Goal: Task Accomplishment & Management: Use online tool/utility

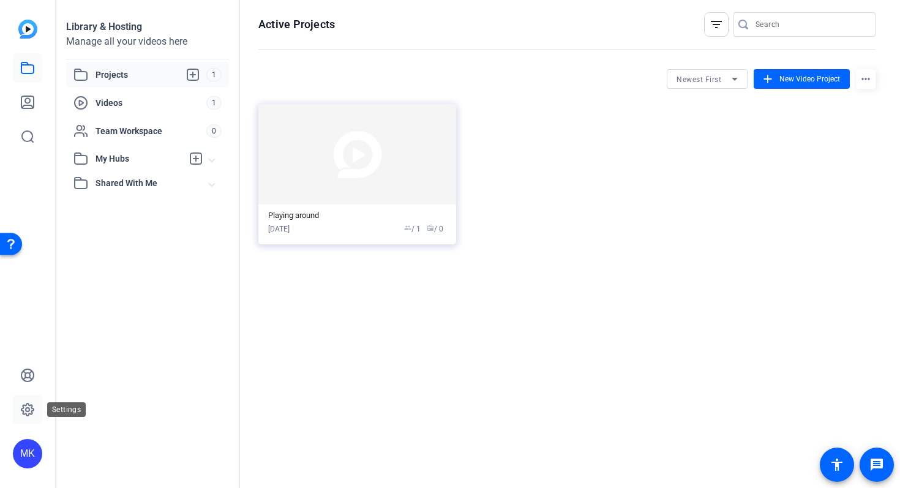
click at [28, 406] on icon at bounding box center [27, 409] width 15 height 15
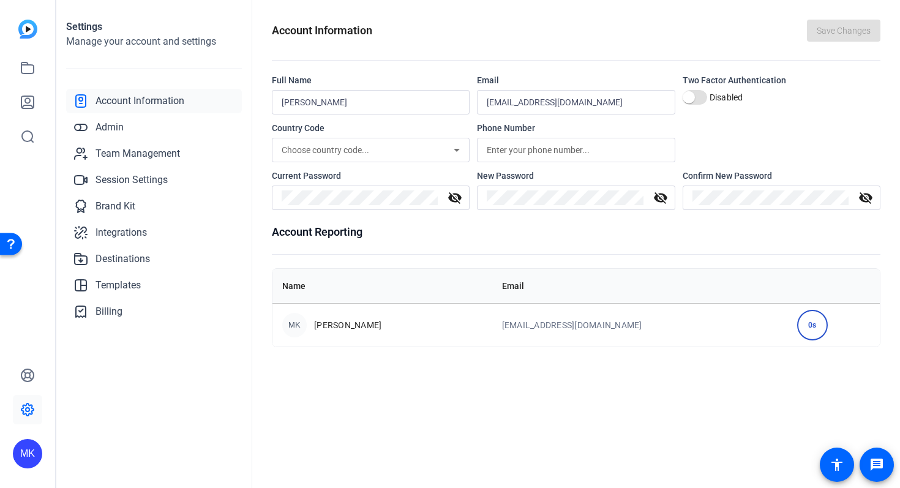
click at [28, 452] on div "MK" at bounding box center [27, 453] width 29 height 29
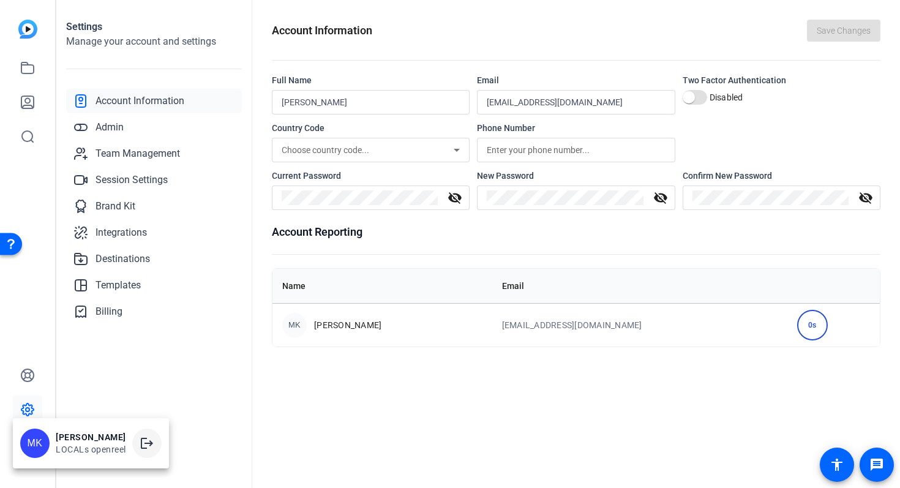
click at [28, 203] on mat-icon "logout" at bounding box center [21, 196] width 13 height 13
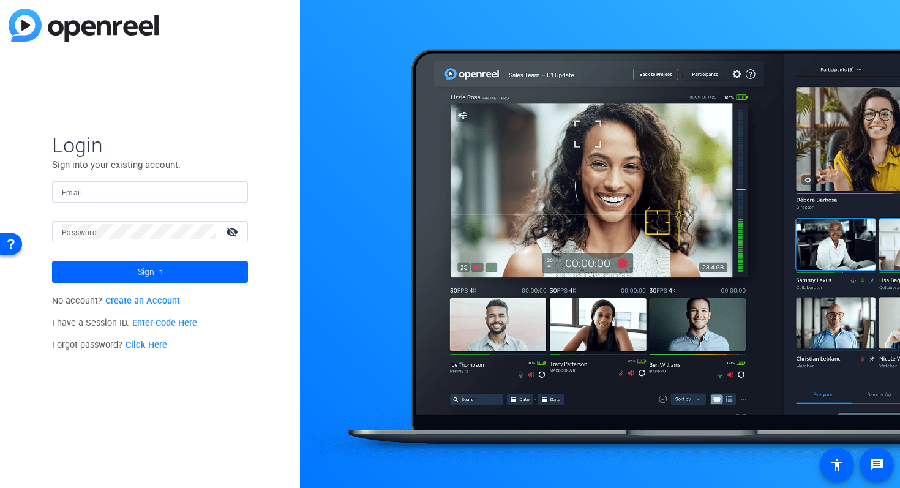
click at [65, 190] on mat-label "Email" at bounding box center [72, 192] width 20 height 9
click at [65, 190] on input "Email" at bounding box center [150, 191] width 176 height 15
type input "laurenw@localindustries.com"
click at [70, 229] on mat-label "Password" at bounding box center [79, 232] width 35 height 9
click at [236, 230] on mat-icon "visibility_off" at bounding box center [232, 232] width 29 height 18
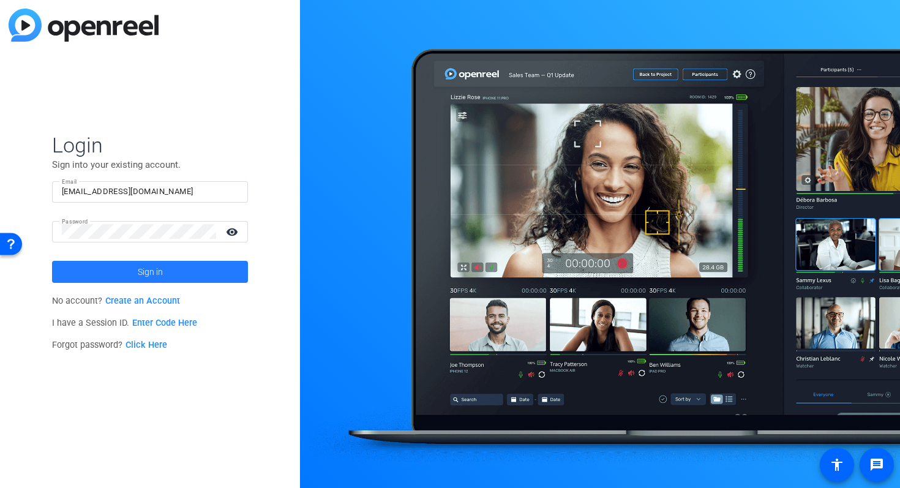
click at [162, 271] on span "Sign in" at bounding box center [150, 271] width 25 height 31
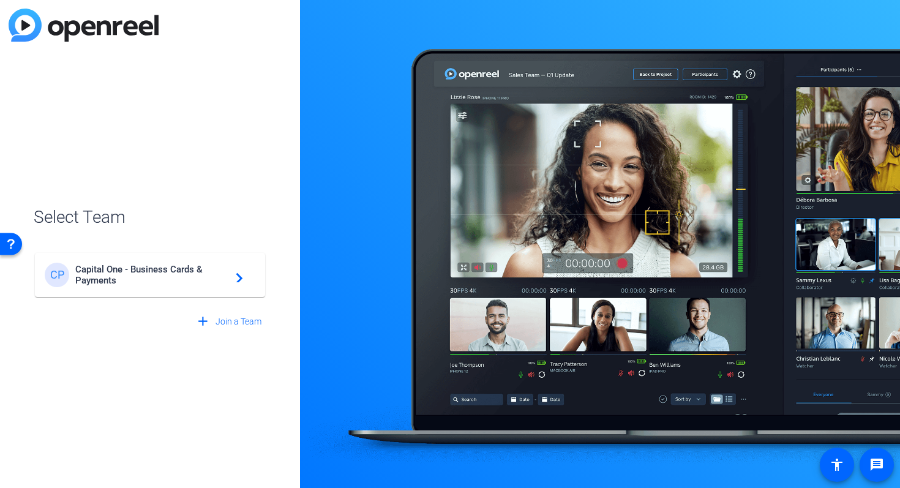
click at [222, 277] on span "Capital One - Business Cards & Payments" at bounding box center [151, 275] width 153 height 22
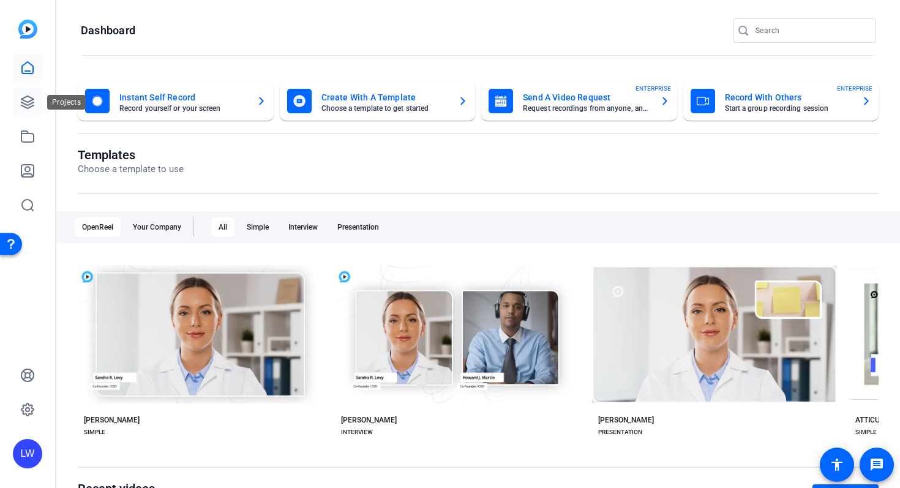
click at [24, 98] on icon at bounding box center [27, 102] width 12 height 12
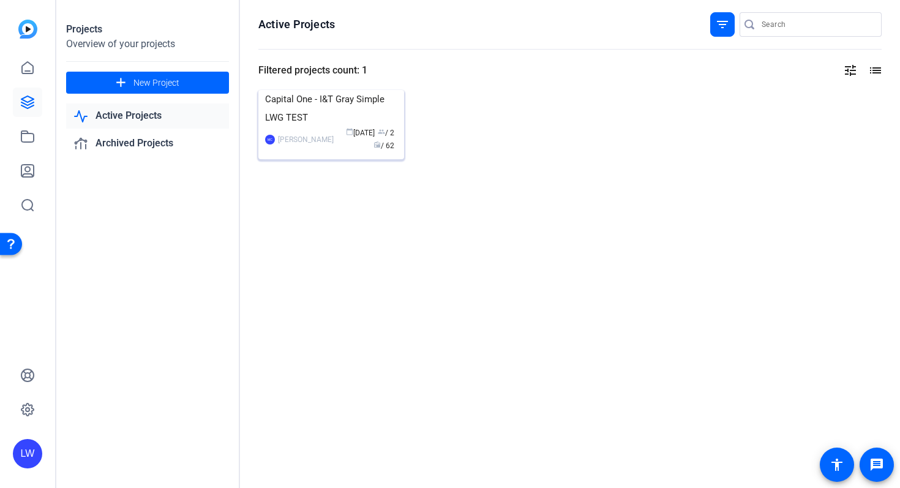
click at [334, 90] on img at bounding box center [331, 90] width 146 height 0
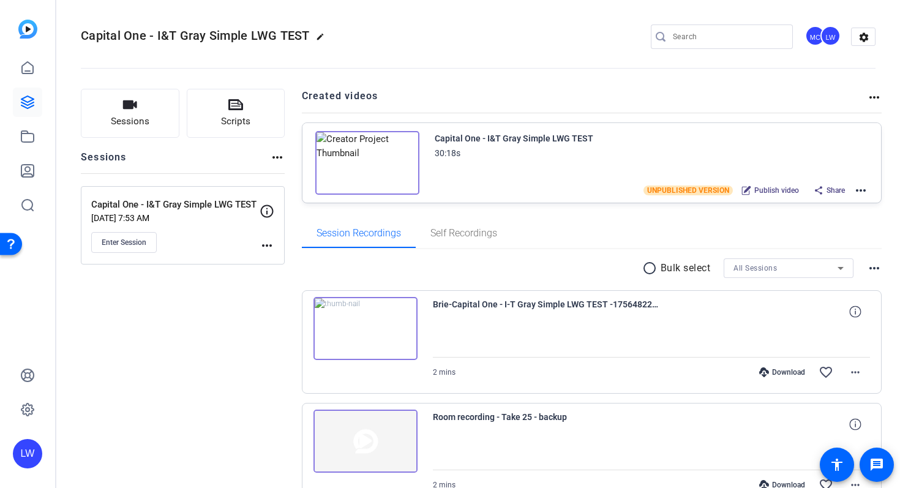
click at [859, 190] on mat-icon "more_horiz" at bounding box center [860, 190] width 15 height 15
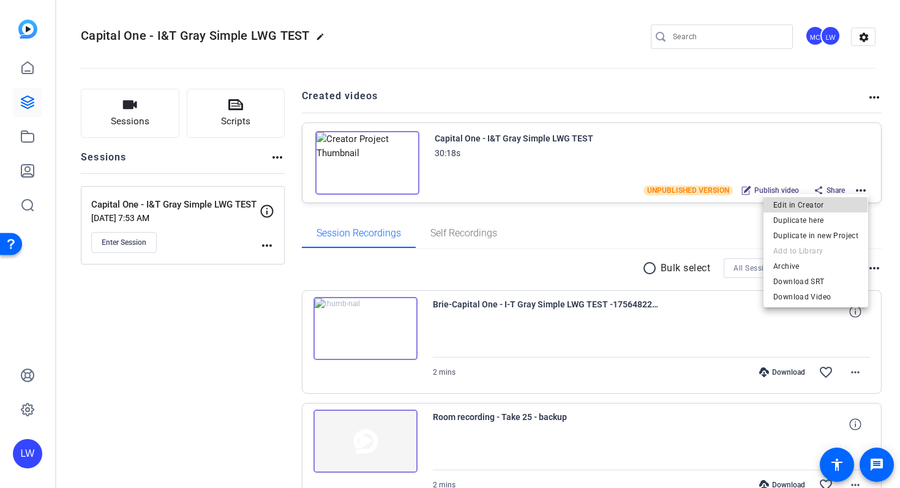
click at [803, 205] on span "Edit in Creator" at bounding box center [815, 205] width 85 height 15
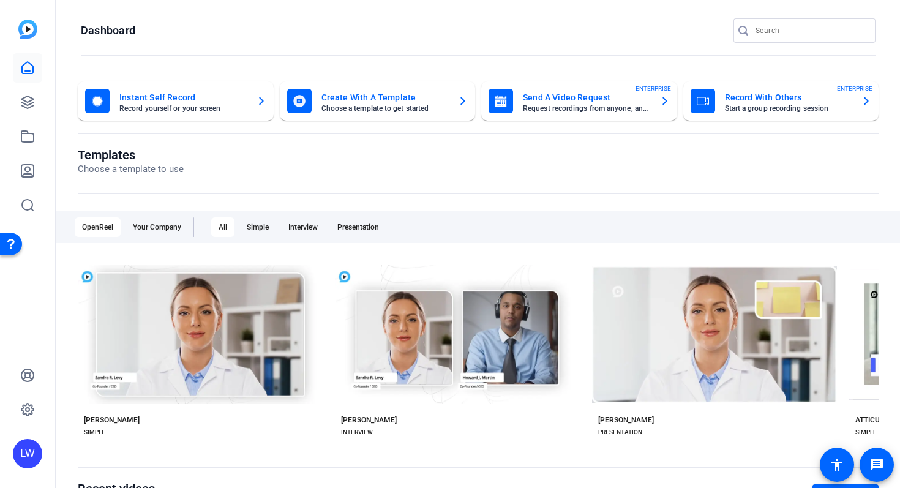
click at [28, 452] on div "LW" at bounding box center [27, 453] width 29 height 29
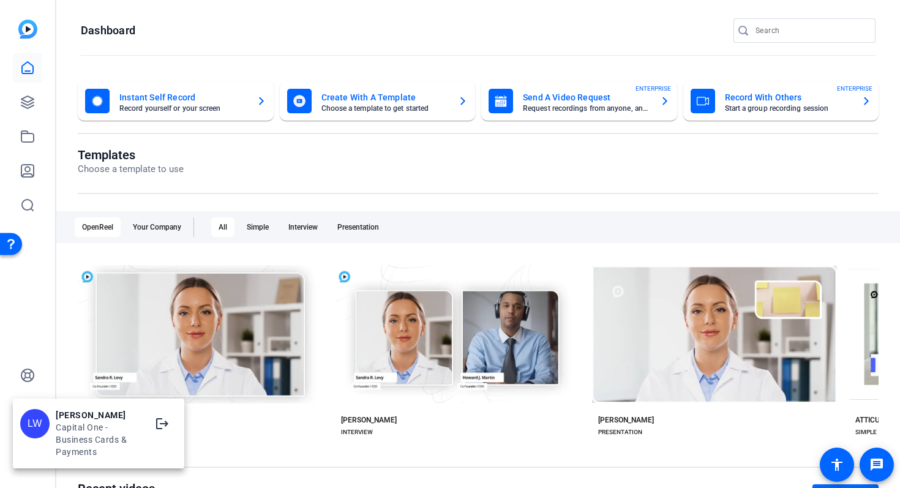
click at [46, 346] on div at bounding box center [450, 244] width 900 height 488
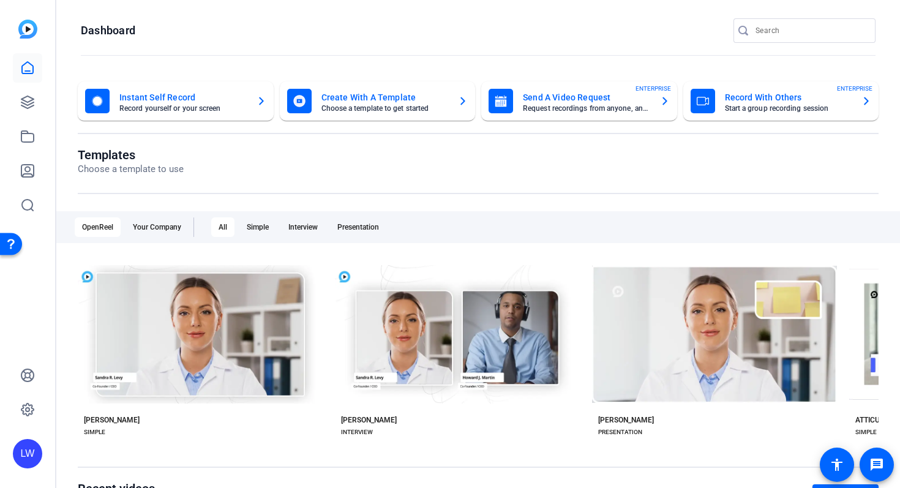
click at [33, 453] on div "LW" at bounding box center [27, 453] width 29 height 29
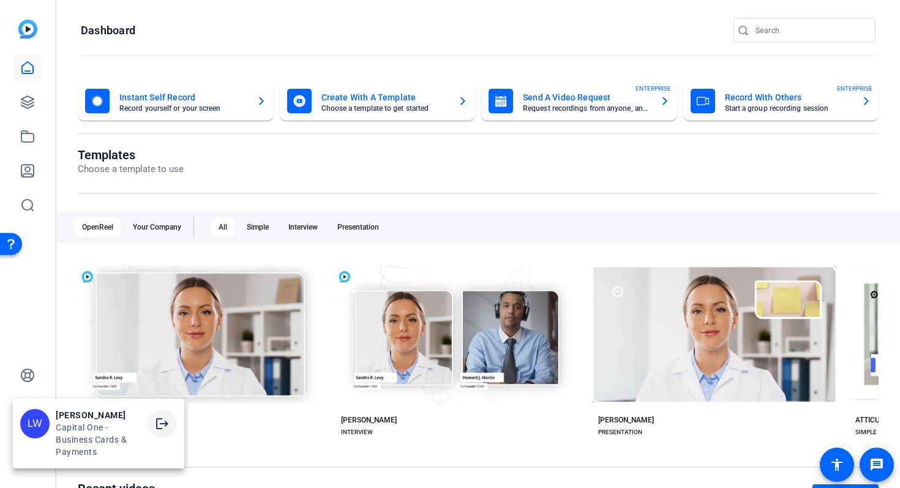
click at [158, 425] on mat-icon "logout" at bounding box center [162, 423] width 15 height 15
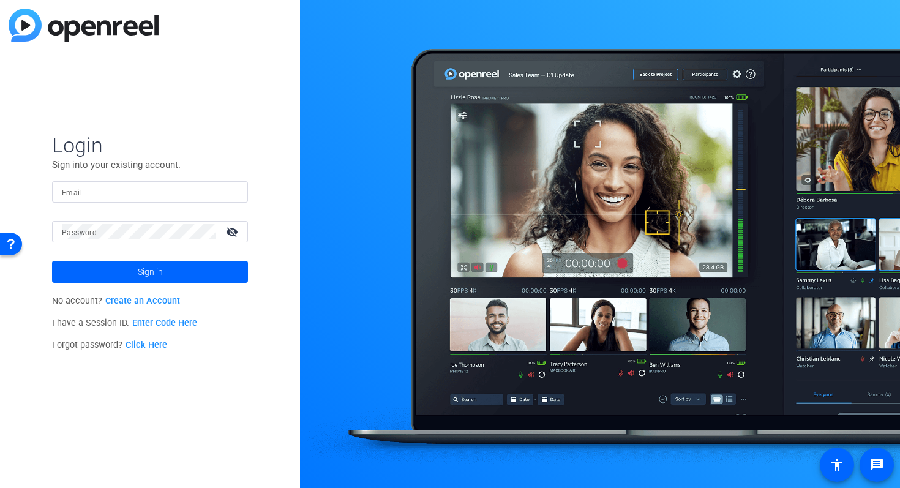
click at [76, 197] on mat-label "Email" at bounding box center [72, 192] width 20 height 9
click at [76, 197] on input "Email" at bounding box center [150, 191] width 176 height 15
click at [105, 194] on input "Email" at bounding box center [150, 191] width 176 height 15
type input "marni@localindustries.com"
click at [78, 233] on mat-label "Password" at bounding box center [79, 232] width 35 height 9
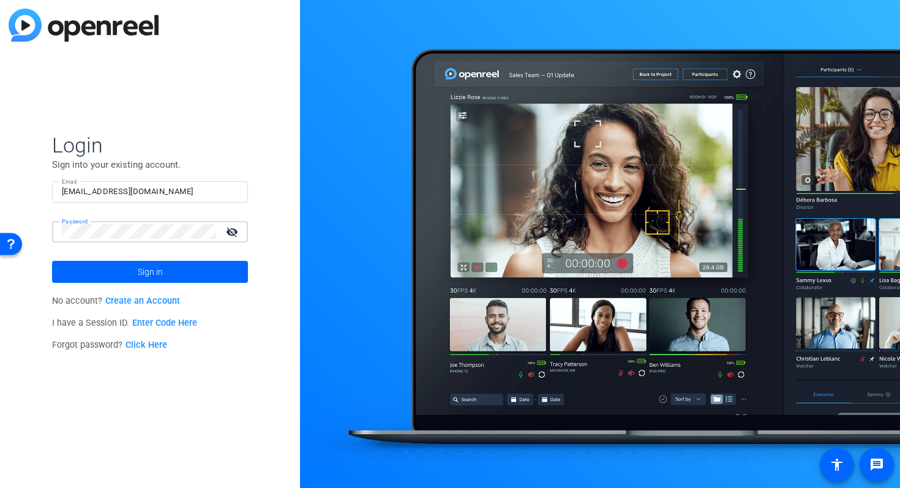
click at [52, 261] on button "Sign in" at bounding box center [150, 272] width 196 height 22
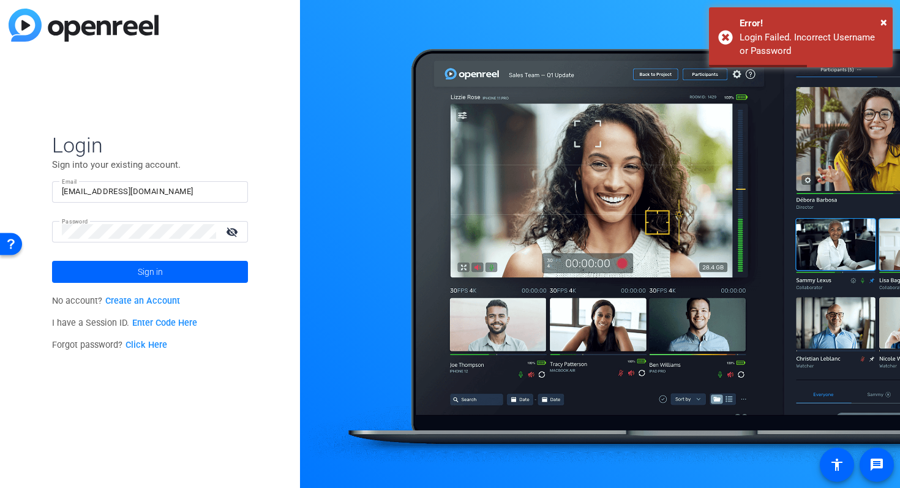
click at [234, 232] on mat-icon "visibility_off" at bounding box center [232, 232] width 29 height 18
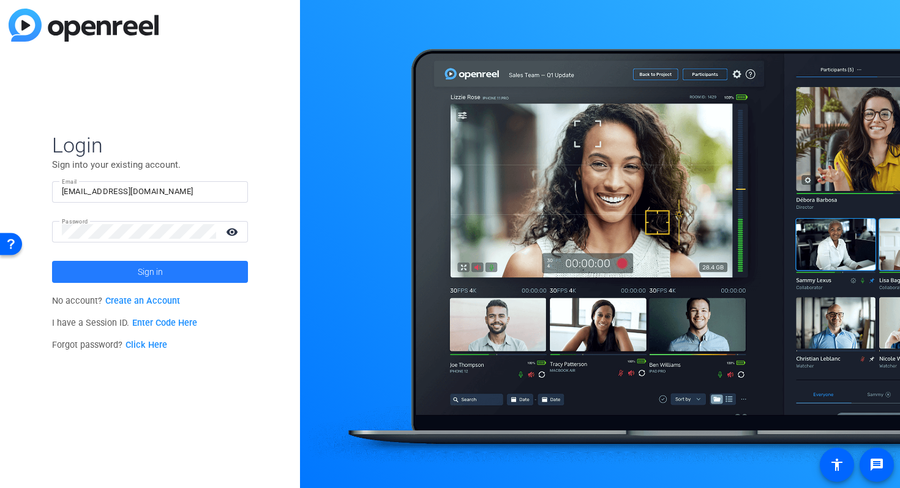
click at [153, 273] on span "Sign in" at bounding box center [150, 271] width 25 height 31
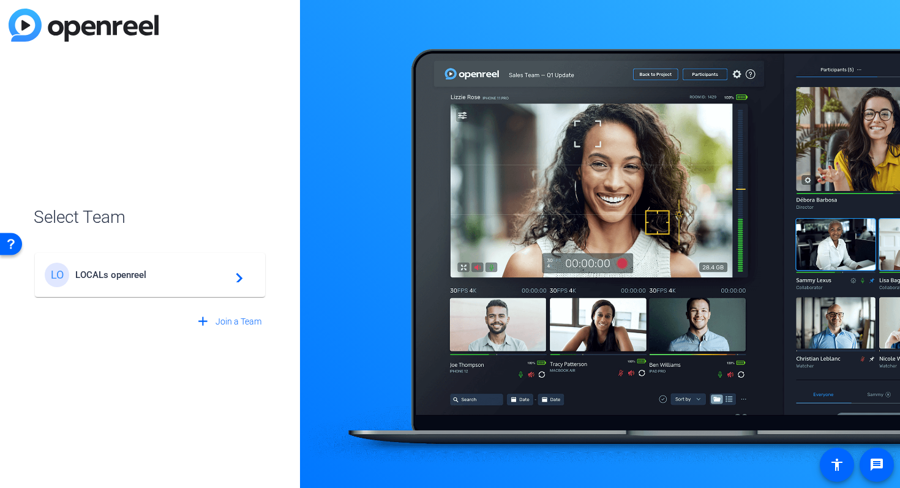
click at [106, 277] on span "LOCALs openreel" at bounding box center [151, 274] width 153 height 11
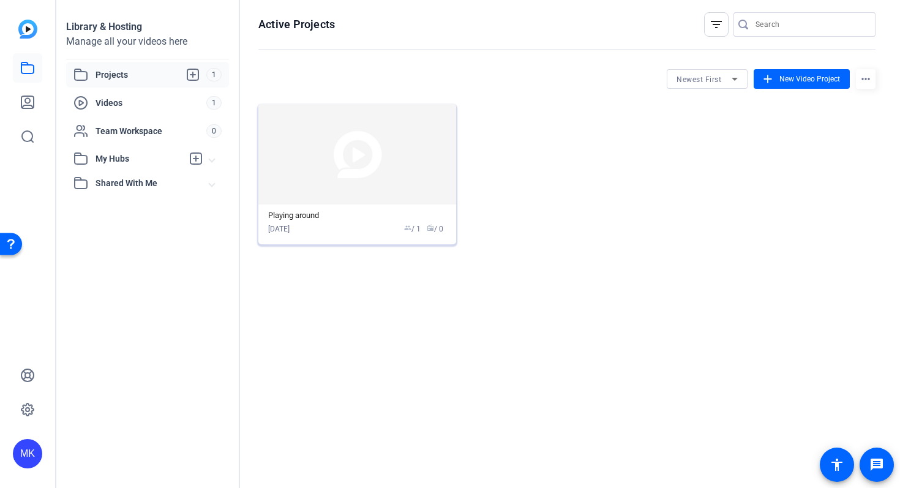
click at [357, 166] on img at bounding box center [357, 154] width 198 height 100
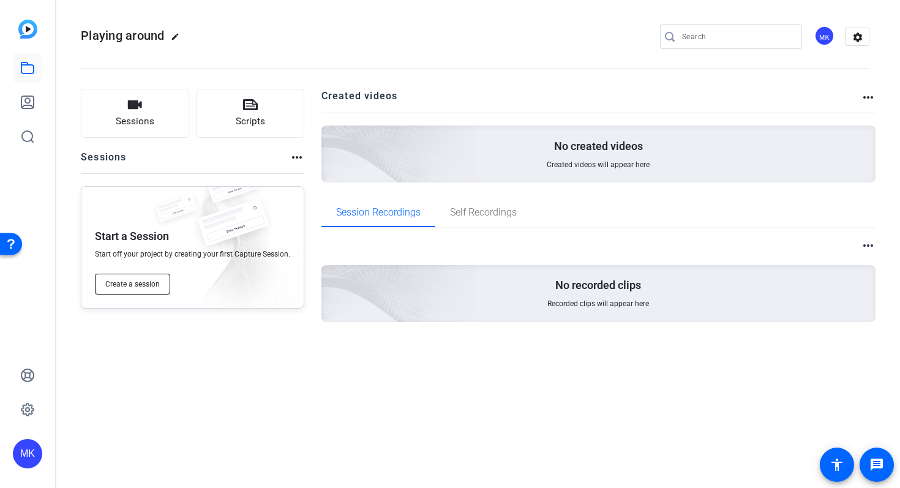
click at [128, 285] on span "Create a session" at bounding box center [132, 284] width 54 height 10
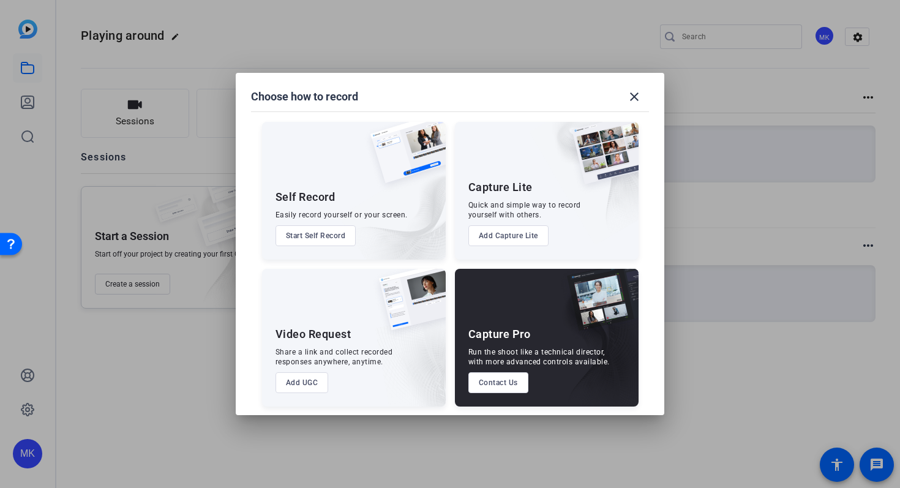
click at [311, 237] on button "Start Self Record" at bounding box center [315, 235] width 81 height 21
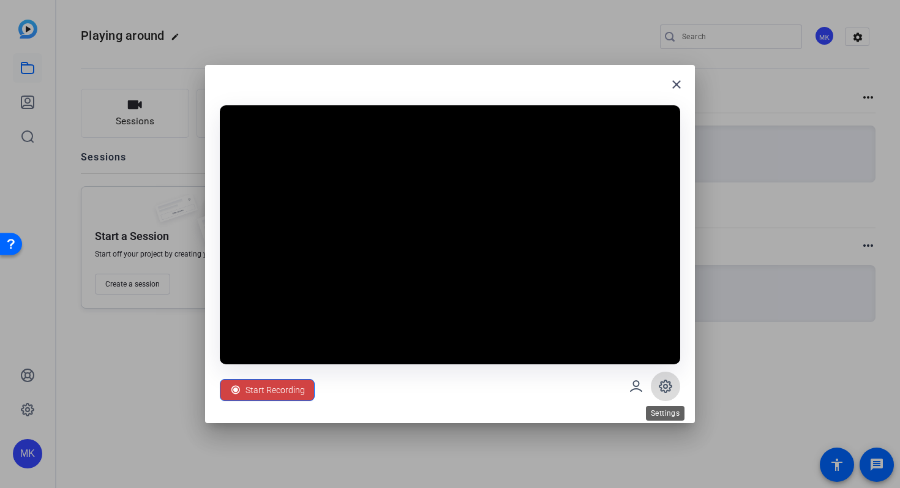
click at [662, 385] on icon at bounding box center [665, 386] width 15 height 15
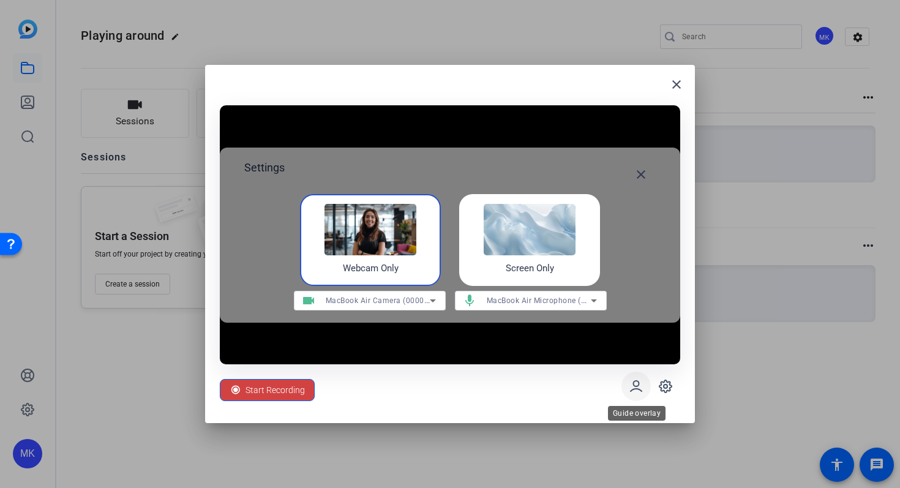
click at [633, 389] on icon at bounding box center [635, 386] width 11 height 10
click at [638, 172] on mat-icon "close" at bounding box center [640, 174] width 15 height 15
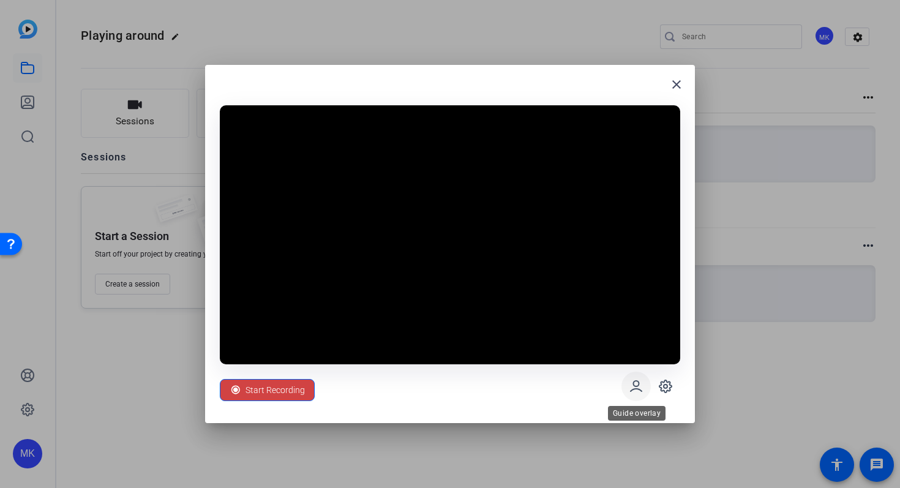
click at [637, 383] on icon at bounding box center [635, 386] width 15 height 15
click at [267, 392] on span "Start Recording" at bounding box center [274, 389] width 59 height 23
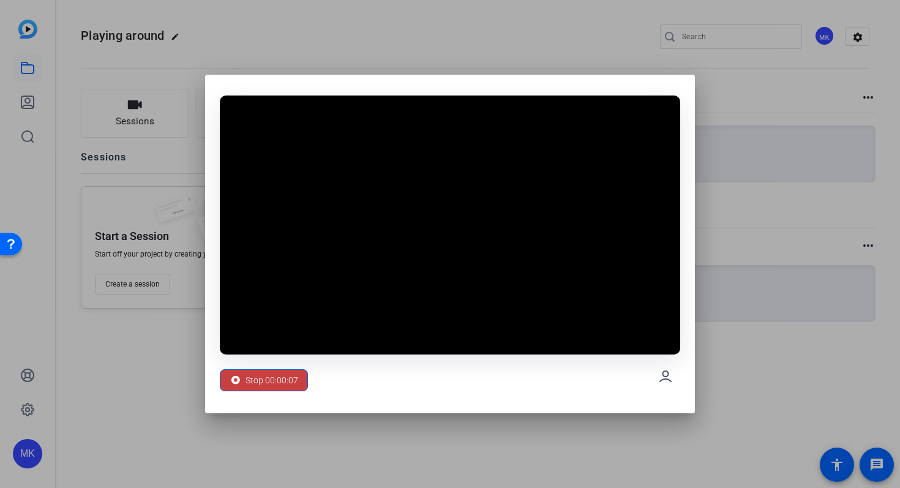
click at [280, 379] on span "Stop 00:00:07" at bounding box center [271, 379] width 53 height 23
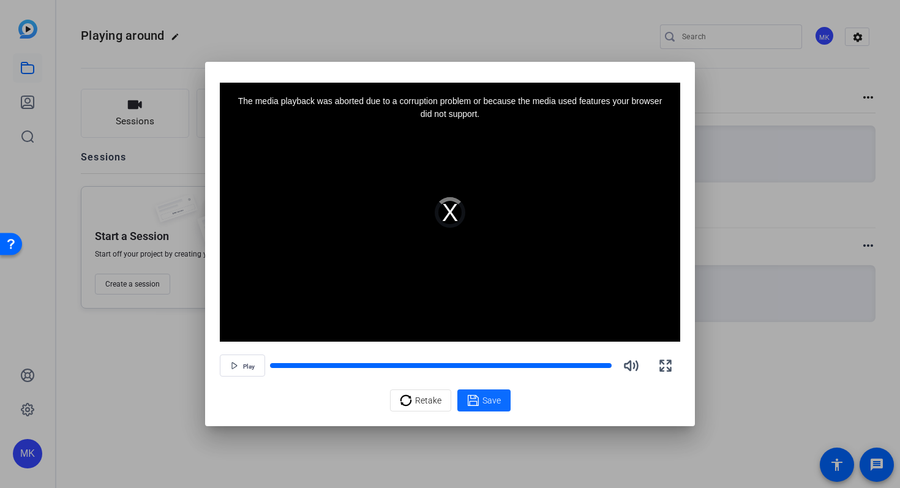
click at [494, 393] on div "Save" at bounding box center [484, 400] width 34 height 15
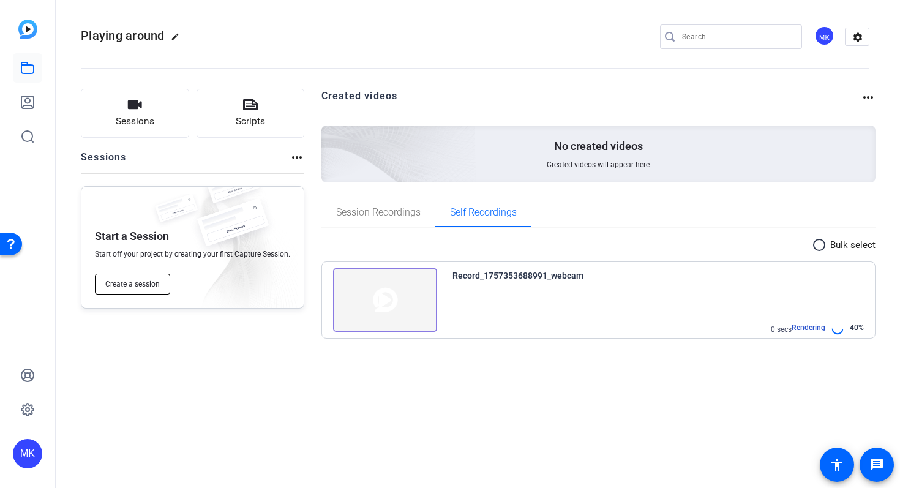
click at [151, 286] on span "Create a session" at bounding box center [132, 284] width 54 height 10
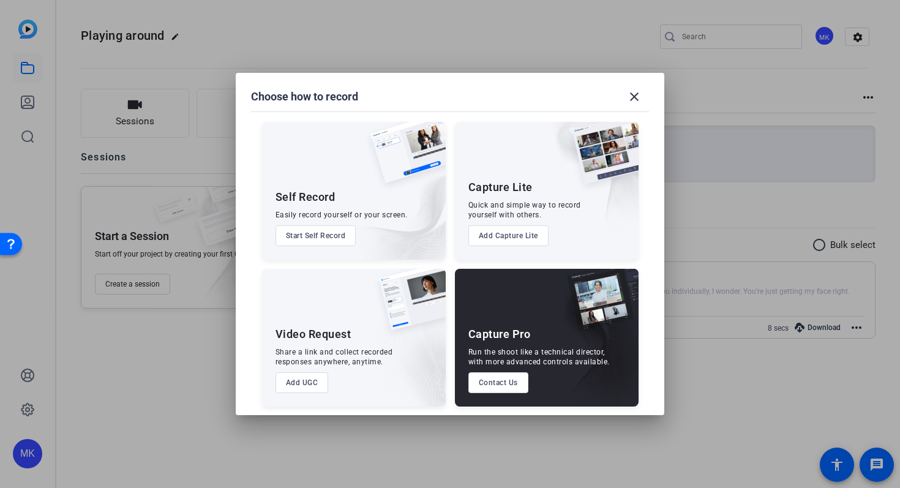
click at [310, 231] on button "Start Self Record" at bounding box center [315, 235] width 81 height 21
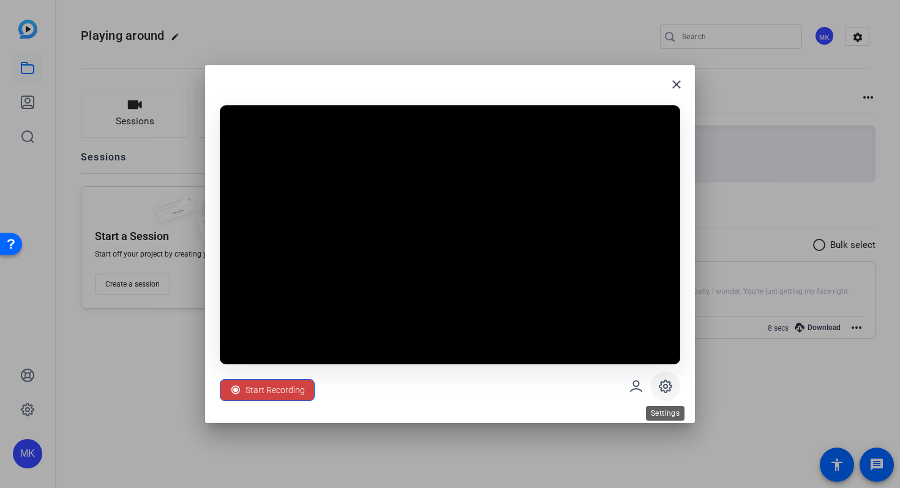
click at [659, 386] on icon at bounding box center [665, 386] width 12 height 12
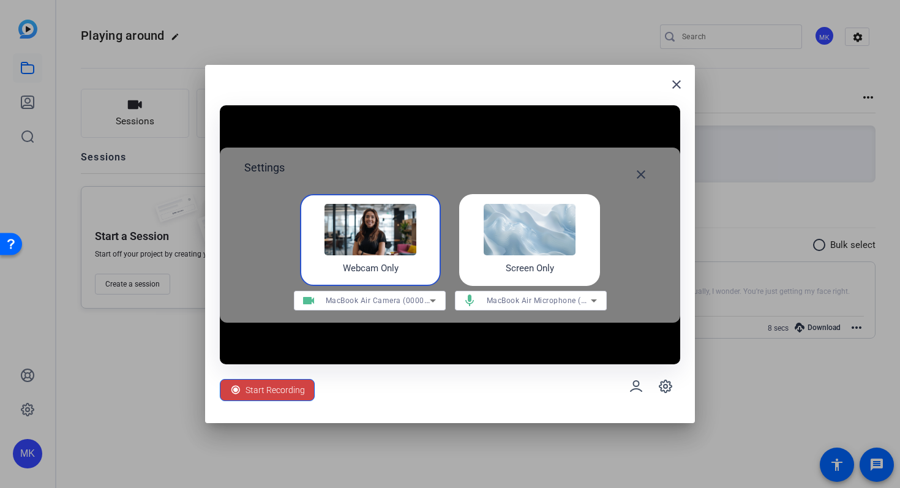
click at [503, 258] on div "Screen Only" at bounding box center [529, 240] width 141 height 92
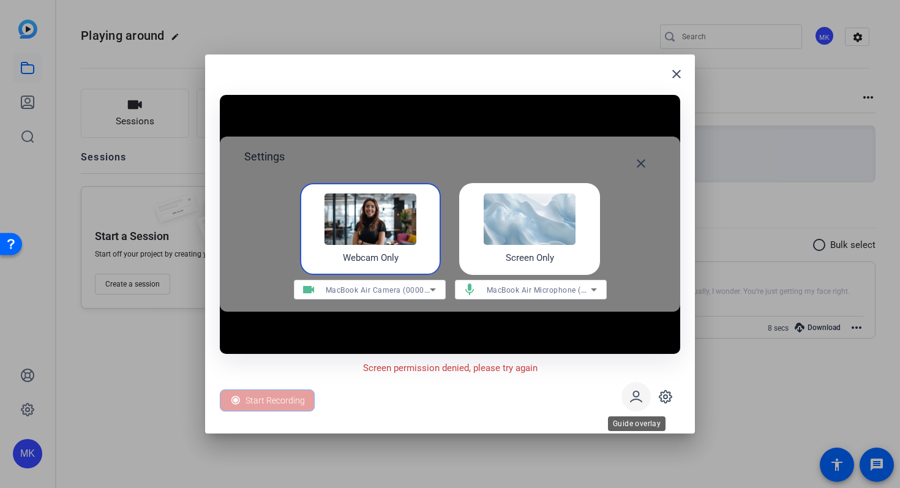
click at [643, 398] on span at bounding box center [635, 396] width 29 height 29
click at [638, 398] on icon at bounding box center [635, 396] width 15 height 15
click at [517, 245] on div "Screen Only" at bounding box center [529, 229] width 141 height 92
click at [679, 81] on mat-icon "close" at bounding box center [676, 74] width 15 height 15
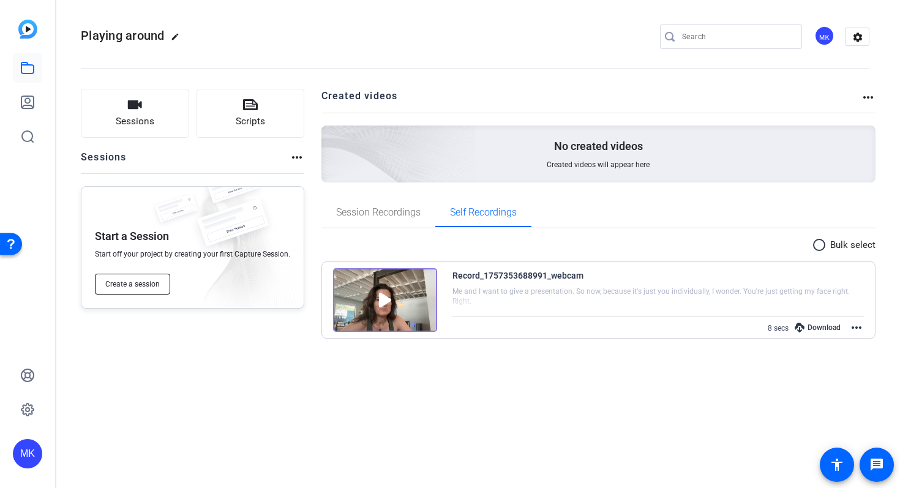
click at [132, 286] on span "Create a session" at bounding box center [132, 284] width 54 height 10
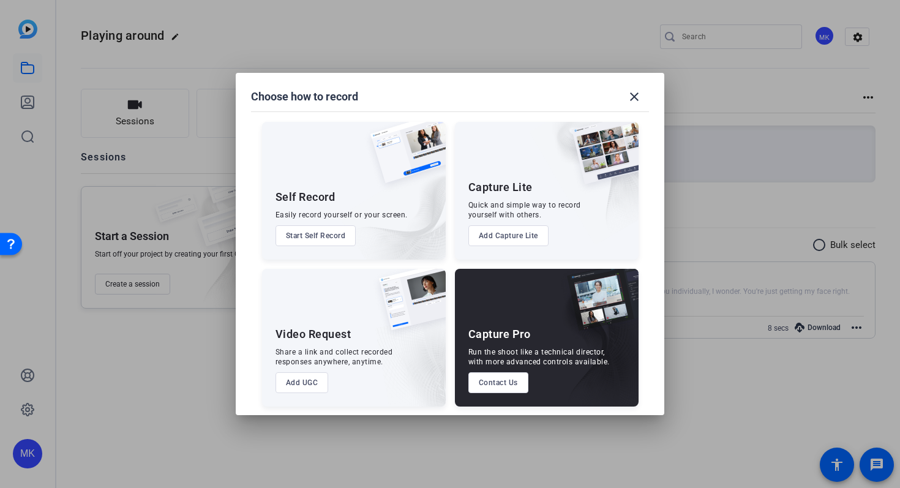
click at [485, 235] on button "Add Capture Lite" at bounding box center [508, 235] width 80 height 21
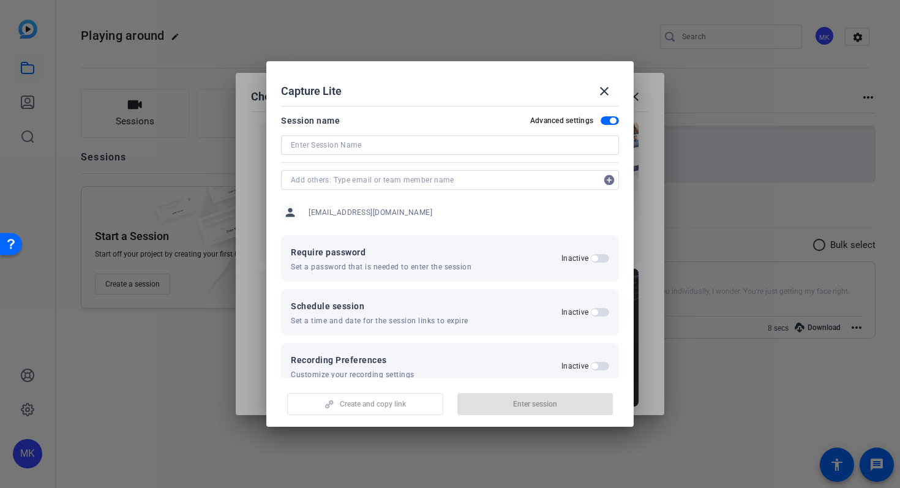
click at [343, 147] on input at bounding box center [450, 145] width 318 height 15
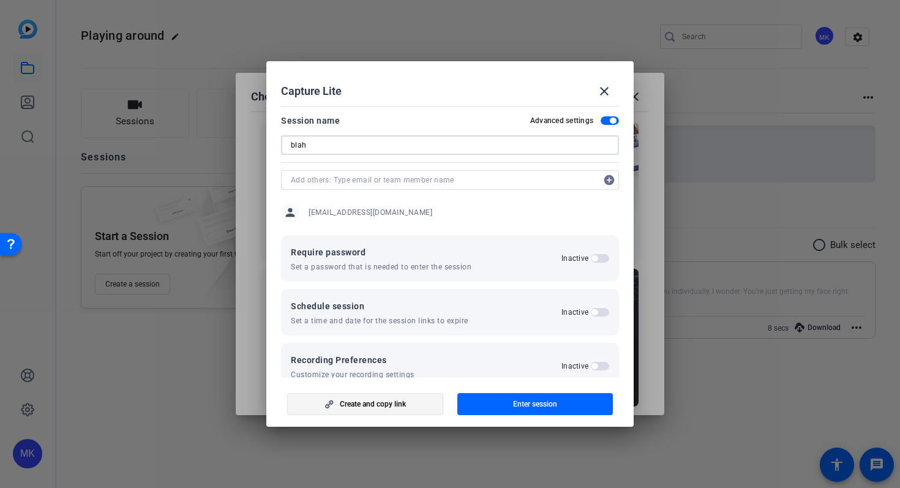
type input "blah"
click at [379, 403] on span "Create and copy link" at bounding box center [373, 404] width 66 height 10
click at [532, 403] on span "Update session" at bounding box center [535, 404] width 50 height 10
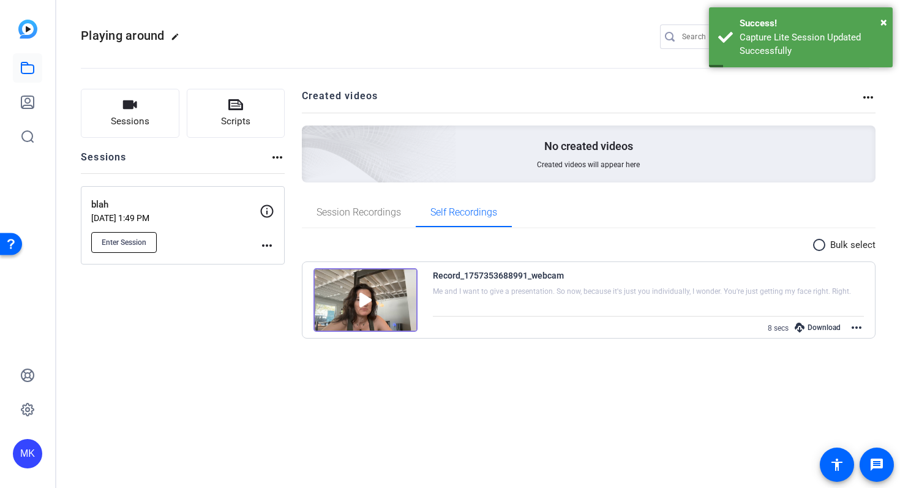
click at [136, 245] on span "Enter Session" at bounding box center [124, 242] width 45 height 10
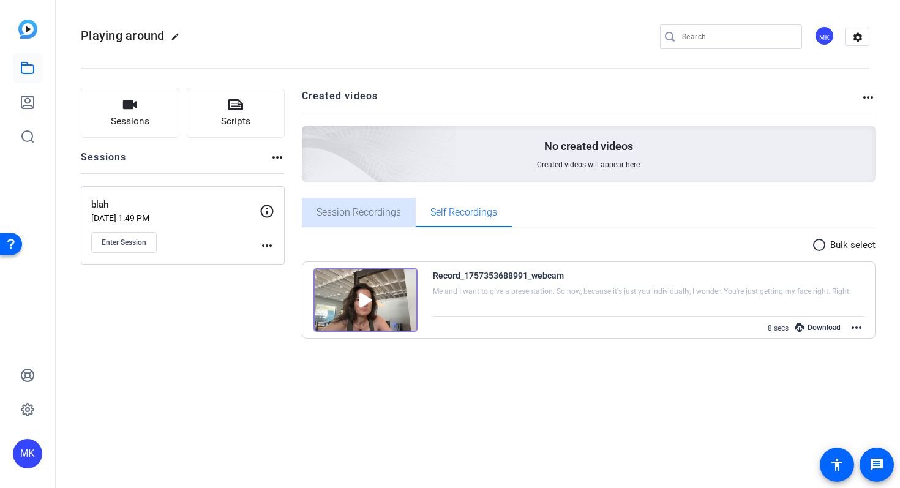
click at [351, 214] on span "Session Recordings" at bounding box center [358, 212] width 84 height 10
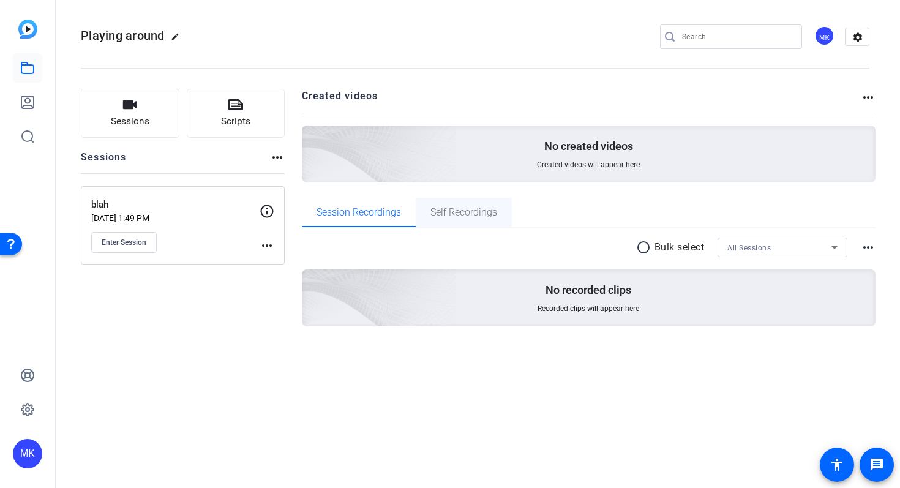
click at [432, 217] on span "Self Recordings" at bounding box center [463, 212] width 67 height 10
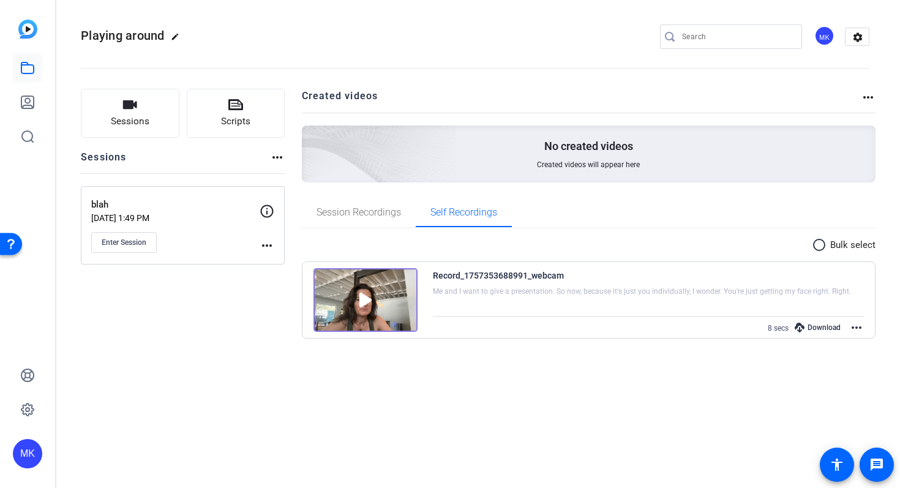
click at [384, 316] on img at bounding box center [365, 300] width 104 height 64
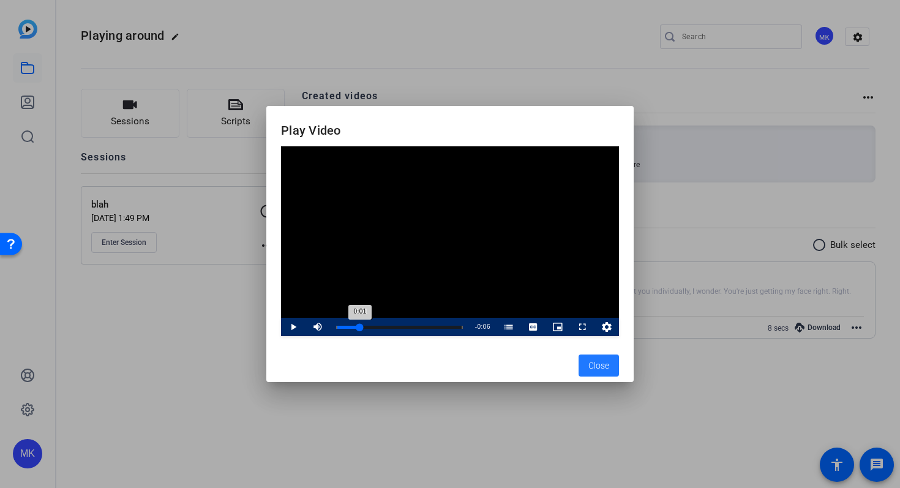
drag, startPoint x: 346, startPoint y: 326, endPoint x: 360, endPoint y: 325, distance: 13.5
click at [360, 326] on div "Loaded : 100.00% 0:01 0:01 In the Elevator With Your Face (00:00)" at bounding box center [399, 327] width 127 height 3
drag, startPoint x: 370, startPoint y: 322, endPoint x: 466, endPoint y: 318, distance: 95.5
click at [466, 318] on div "Loaded : 100.00% 0:07 0:06 In the Elevator With Your Face (00:00)" at bounding box center [399, 327] width 139 height 18
click at [597, 363] on span "Close" at bounding box center [598, 365] width 21 height 13
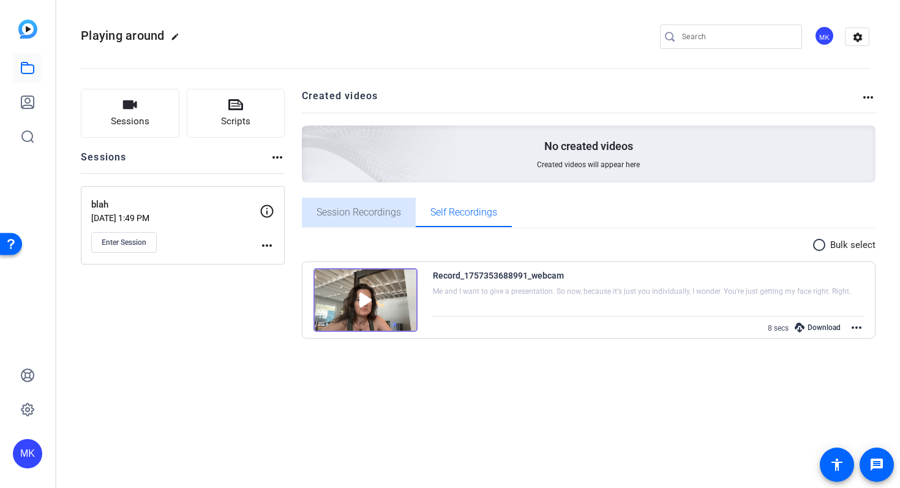
click at [351, 210] on span "Session Recordings" at bounding box center [358, 212] width 84 height 10
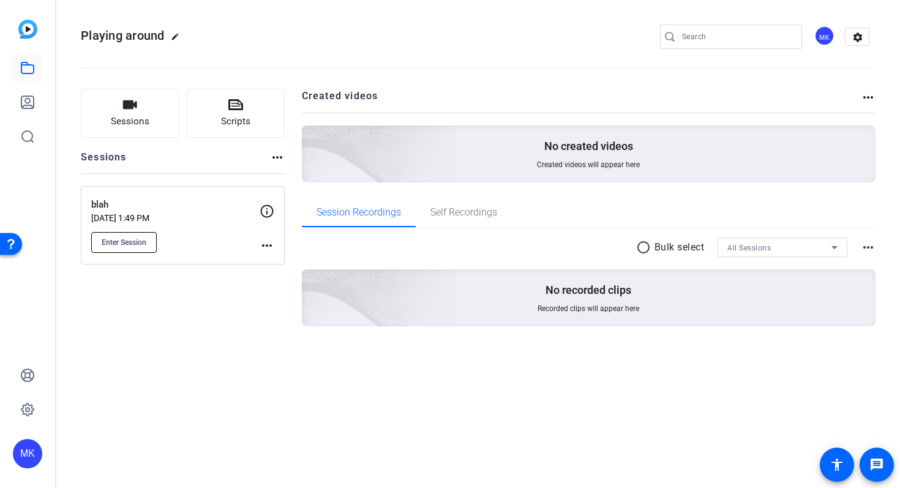
click at [131, 241] on span "Enter Session" at bounding box center [124, 242] width 45 height 10
click at [132, 121] on span "Sessions" at bounding box center [130, 121] width 39 height 14
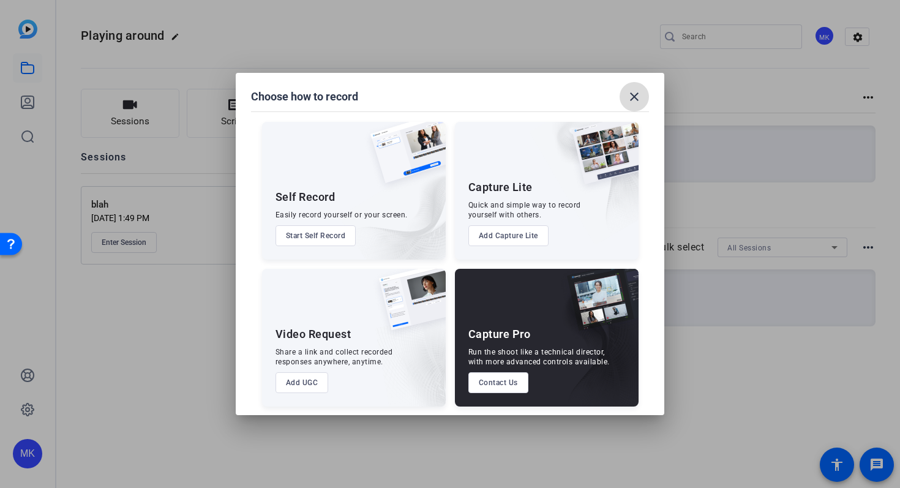
click at [633, 95] on mat-icon "close" at bounding box center [634, 96] width 15 height 15
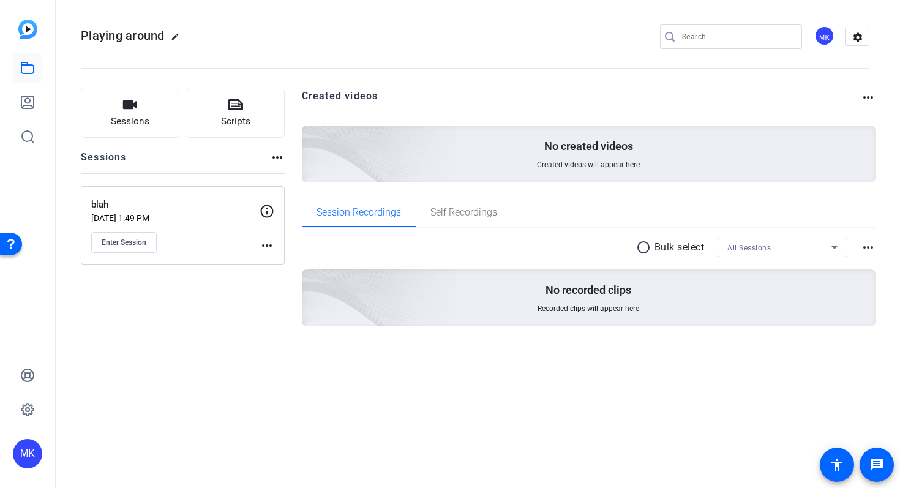
click at [277, 156] on mat-icon "more_horiz" at bounding box center [277, 157] width 15 height 15
click at [277, 156] on div at bounding box center [450, 244] width 900 height 488
click at [479, 215] on span "Self Recordings" at bounding box center [463, 212] width 67 height 10
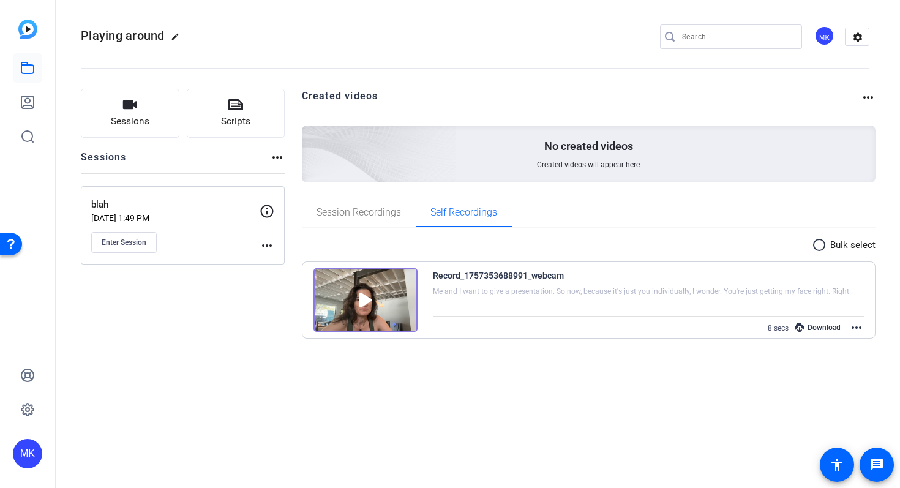
click at [362, 299] on img at bounding box center [365, 300] width 104 height 64
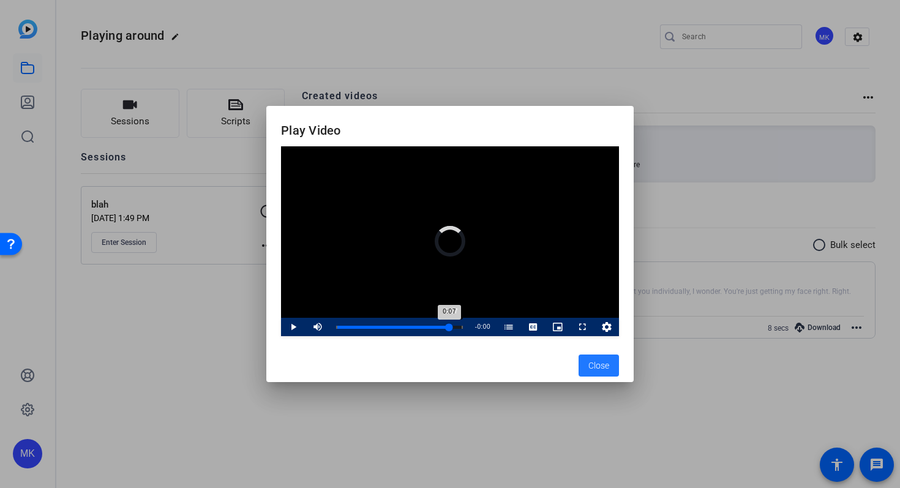
drag, startPoint x: 337, startPoint y: 326, endPoint x: 450, endPoint y: 335, distance: 113.5
click at [450, 335] on div "Loaded : 100.00% 0:07 0:07 In the Elevator With Your Face (00:00)" at bounding box center [399, 327] width 139 height 18
click at [608, 367] on span "Close" at bounding box center [598, 365] width 21 height 13
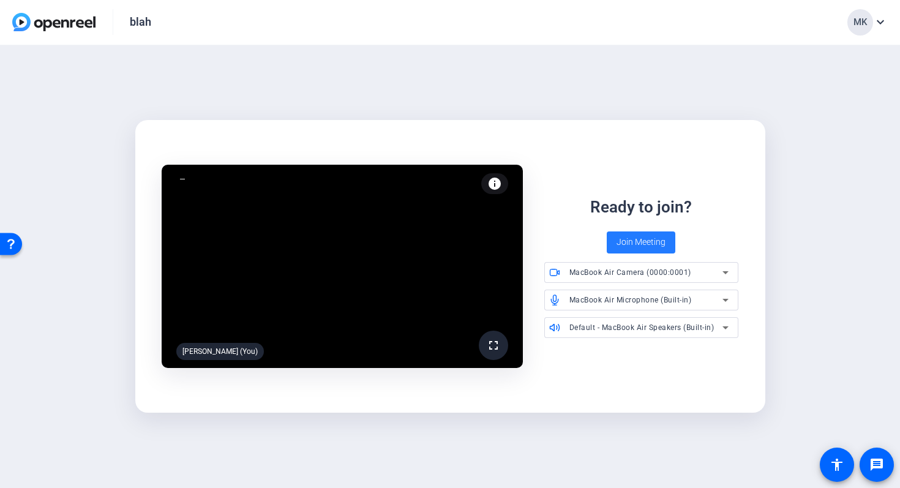
click at [636, 247] on span "Join Meeting" at bounding box center [640, 242] width 49 height 13
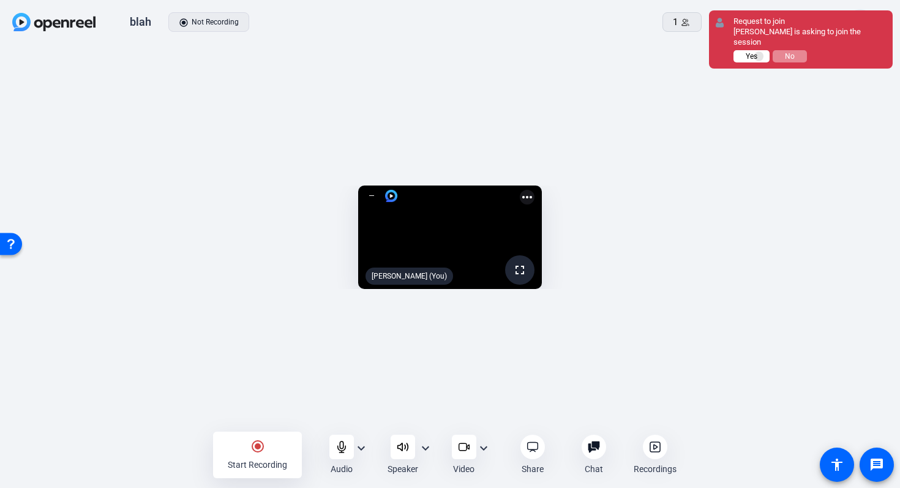
click at [759, 50] on button "Yes" at bounding box center [751, 56] width 36 height 12
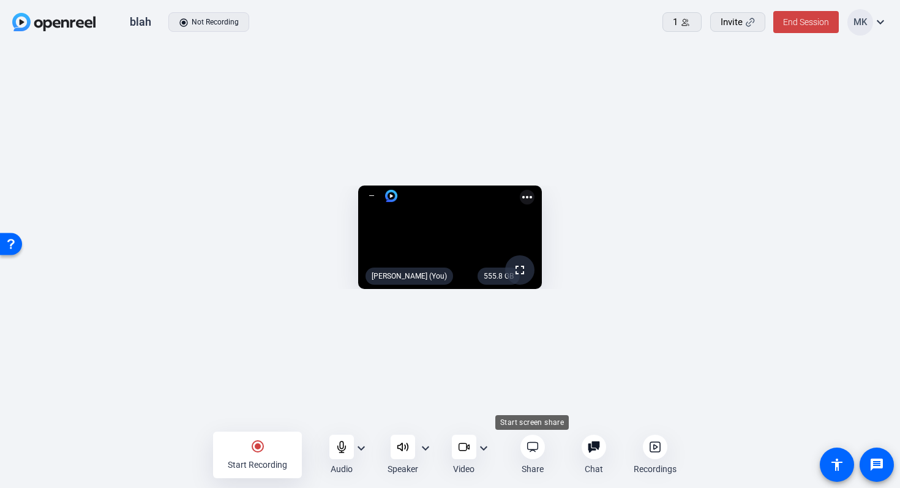
click at [529, 447] on icon at bounding box center [532, 447] width 12 height 12
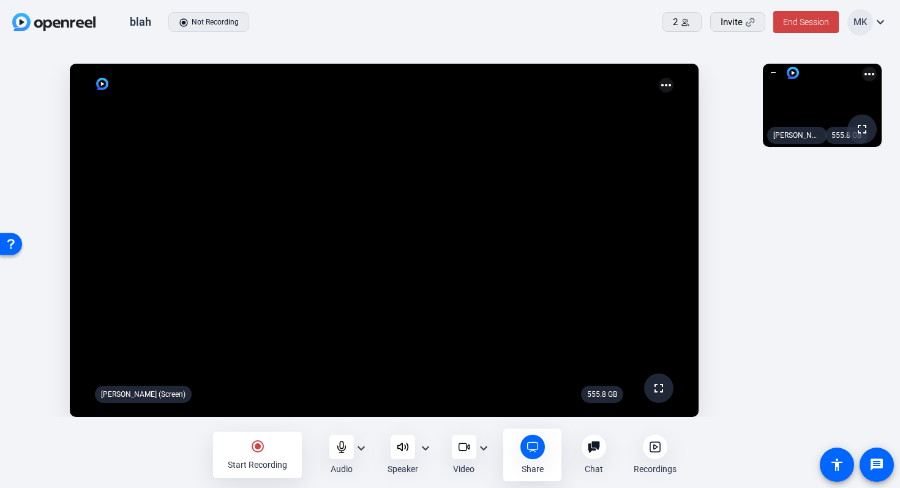
click at [255, 444] on mat-icon "radio_button_checked" at bounding box center [257, 446] width 15 height 15
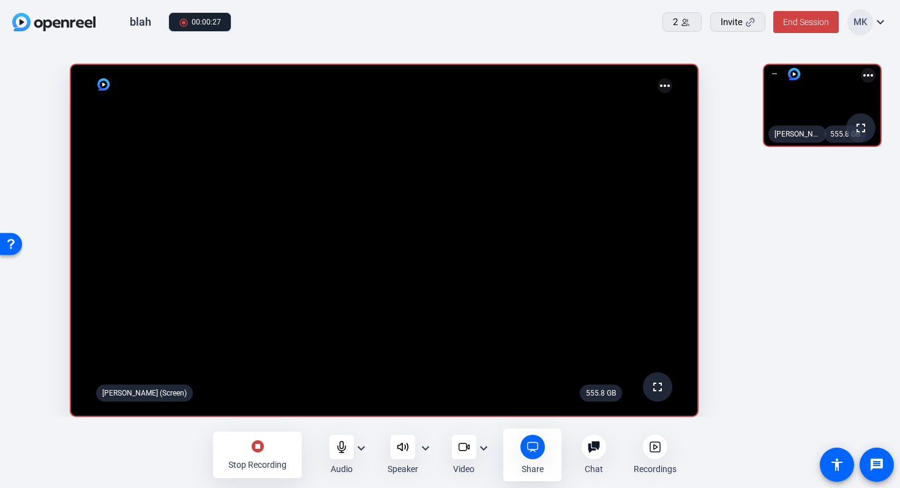
click at [102, 367] on video at bounding box center [384, 240] width 626 height 351
click at [108, 364] on video at bounding box center [384, 240] width 626 height 351
click at [109, 364] on video at bounding box center [384, 240] width 626 height 351
click at [256, 447] on mat-icon "stop_circle" at bounding box center [257, 446] width 15 height 15
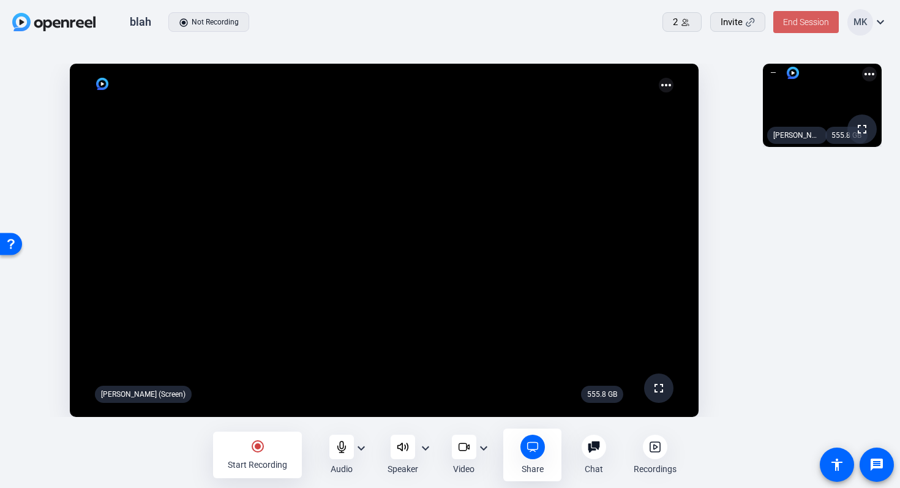
click at [807, 24] on span "End Session" at bounding box center [806, 22] width 46 height 10
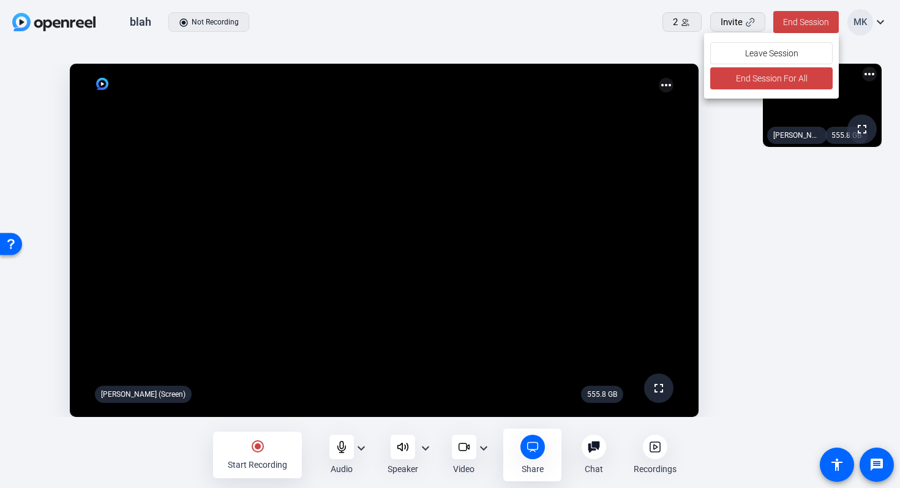
click at [754, 195] on div at bounding box center [450, 244] width 900 height 488
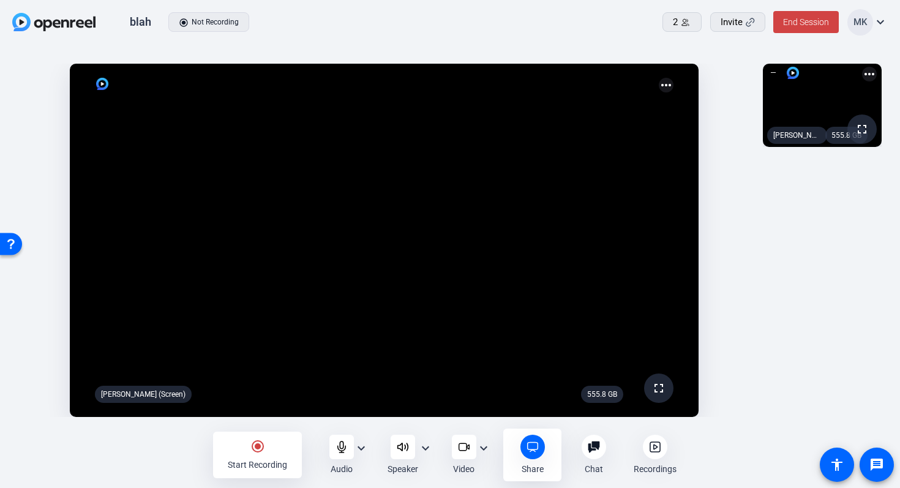
click at [655, 441] on icon at bounding box center [655, 447] width 12 height 12
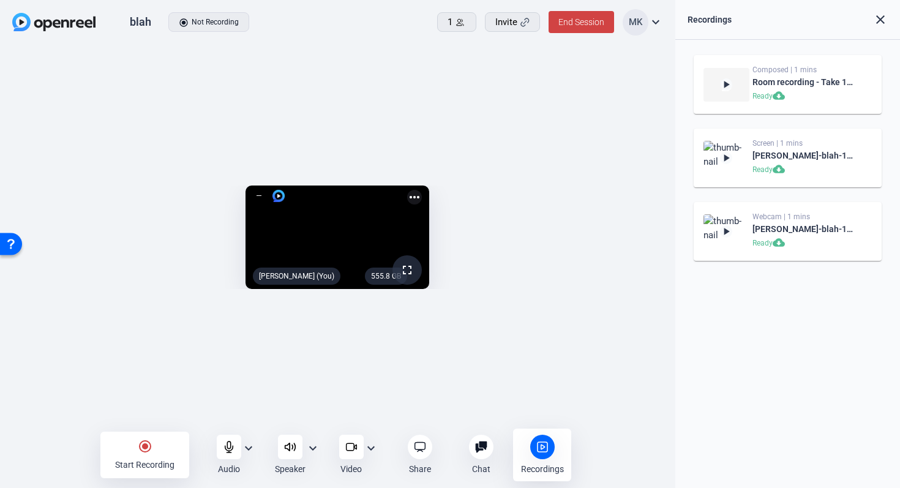
click at [339, 426] on div "555.8 GB fullscreen Marni Kravitz (You) more_horiz" at bounding box center [337, 240] width 675 height 390
click at [371, 447] on mat-icon "expand_more" at bounding box center [370, 448] width 15 height 15
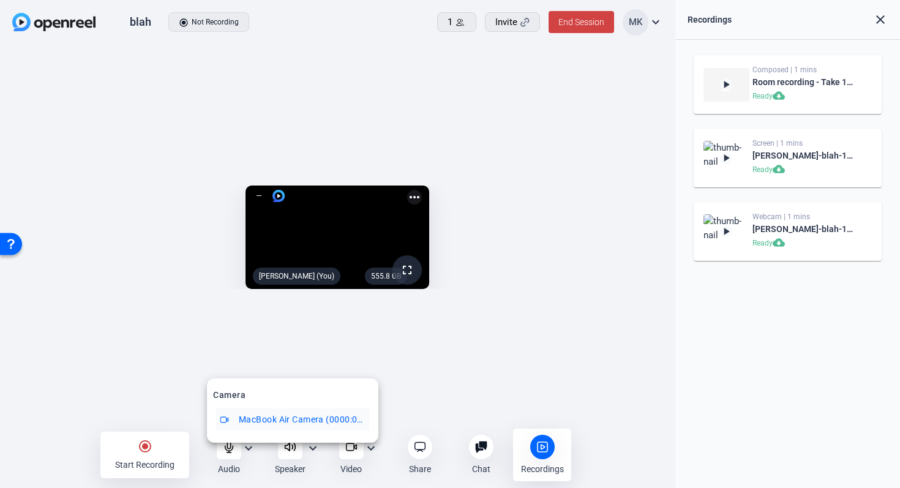
click at [371, 447] on div at bounding box center [450, 244] width 900 height 488
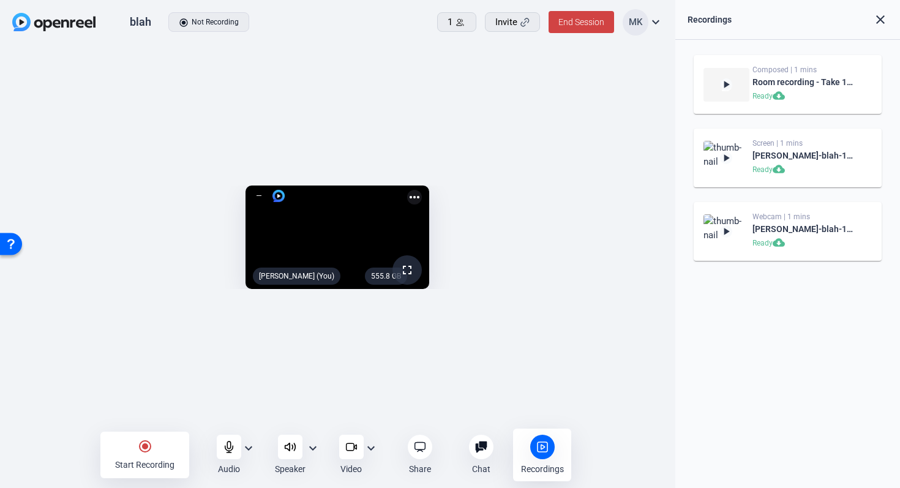
click at [422, 190] on mat-icon "more_horiz" at bounding box center [414, 197] width 15 height 15
click at [609, 84] on div at bounding box center [450, 244] width 900 height 488
click at [881, 21] on mat-icon "close" at bounding box center [880, 19] width 15 height 15
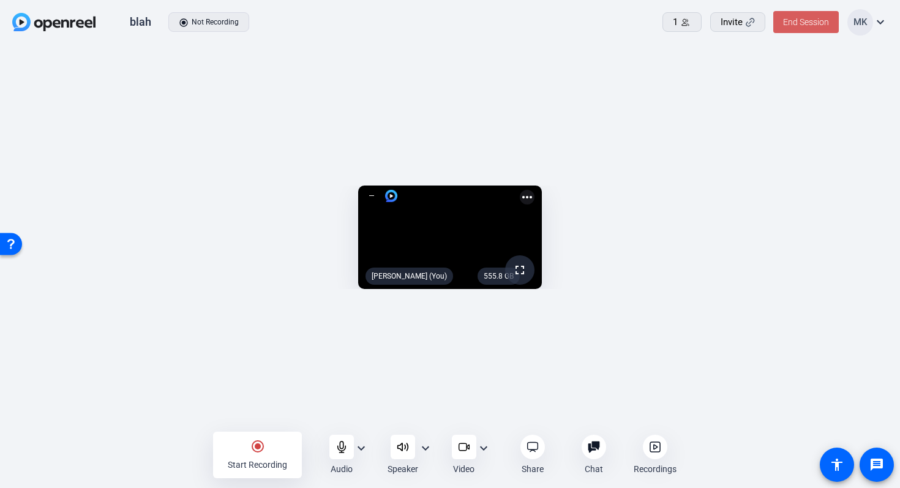
click at [800, 17] on span "End Session" at bounding box center [806, 22] width 46 height 10
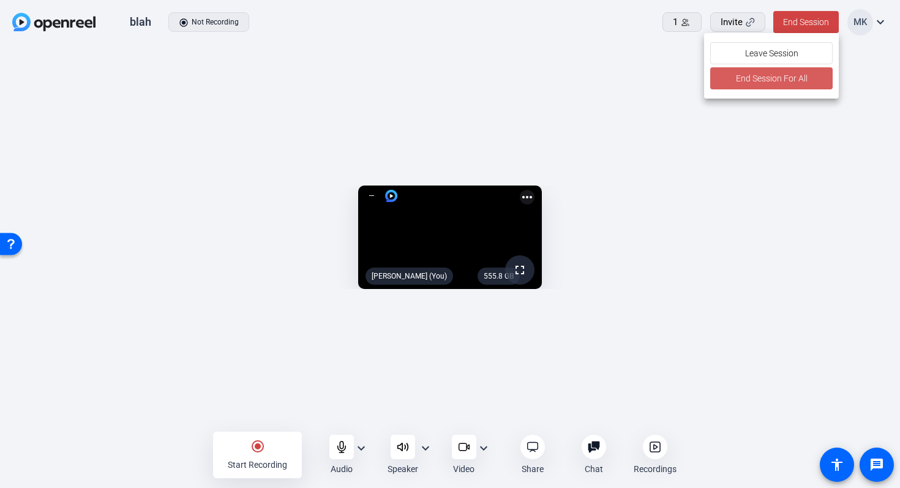
click at [758, 77] on span "End Session For All" at bounding box center [771, 78] width 72 height 15
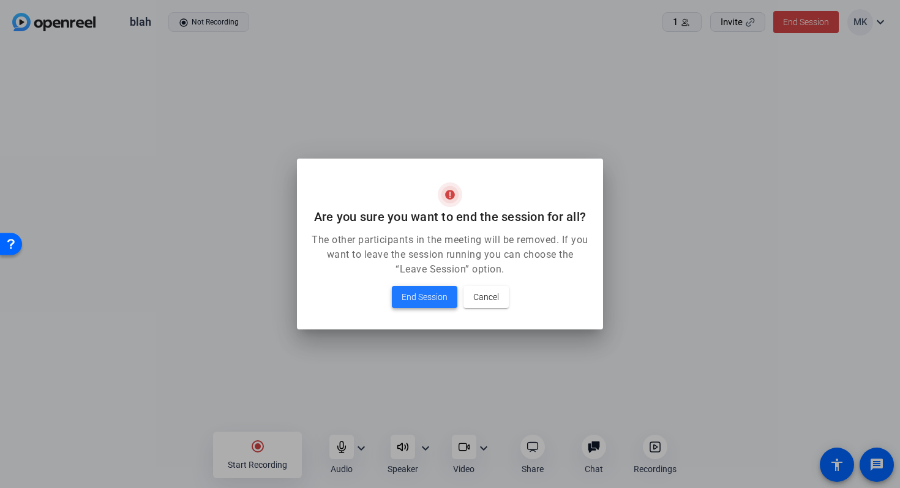
click at [426, 297] on span "End Session" at bounding box center [424, 296] width 46 height 15
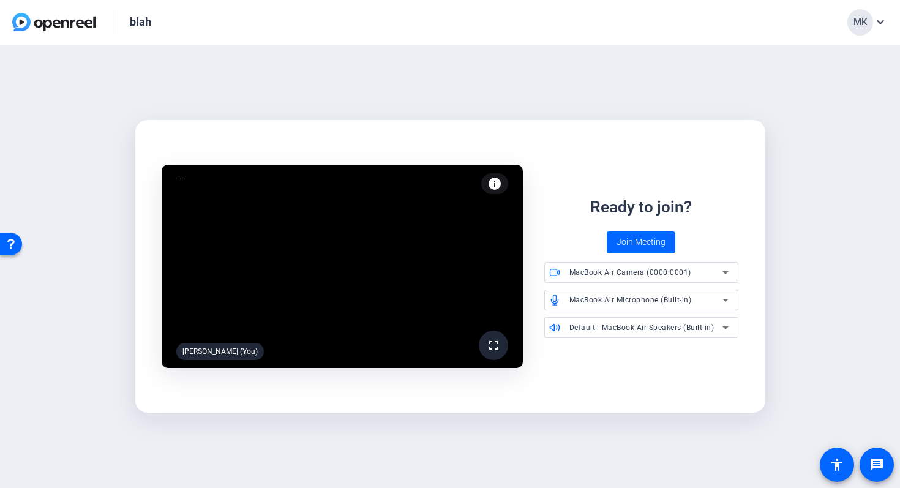
click at [876, 20] on mat-icon "expand_more" at bounding box center [880, 22] width 15 height 15
click at [876, 20] on div at bounding box center [450, 244] width 900 height 488
click at [147, 25] on div "blah" at bounding box center [140, 22] width 21 height 15
click at [37, 29] on img at bounding box center [53, 22] width 83 height 18
click at [46, 19] on img at bounding box center [53, 22] width 83 height 18
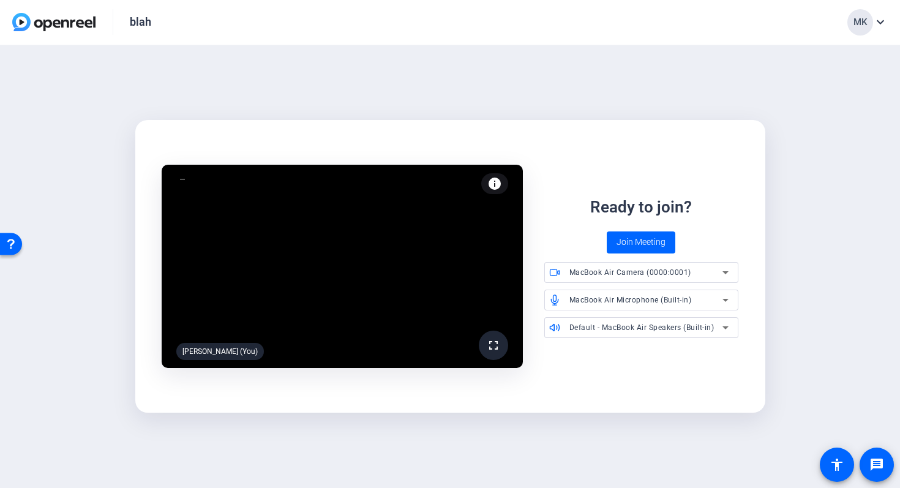
click at [46, 19] on img at bounding box center [53, 22] width 83 height 18
click at [879, 20] on mat-icon "expand_more" at bounding box center [880, 22] width 15 height 15
click at [758, 34] on div at bounding box center [450, 244] width 900 height 488
click at [640, 242] on span "Join Meeting" at bounding box center [640, 242] width 49 height 13
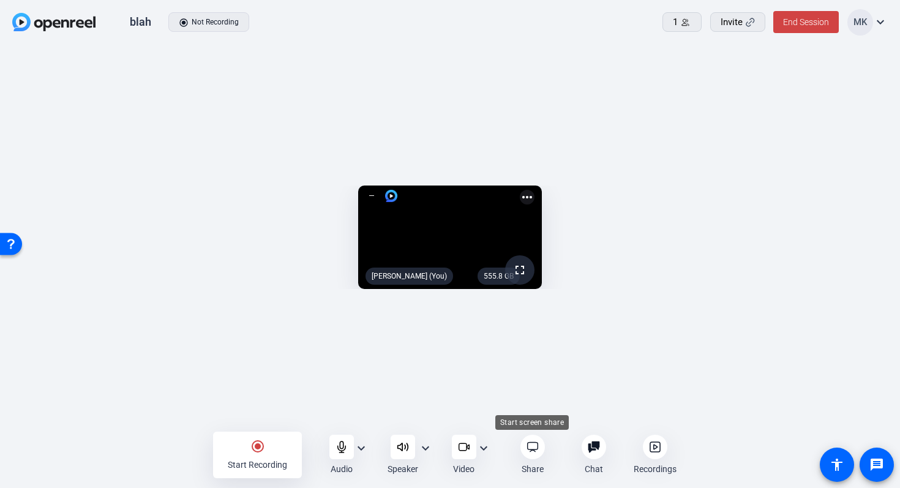
click at [531, 450] on icon at bounding box center [532, 446] width 10 height 9
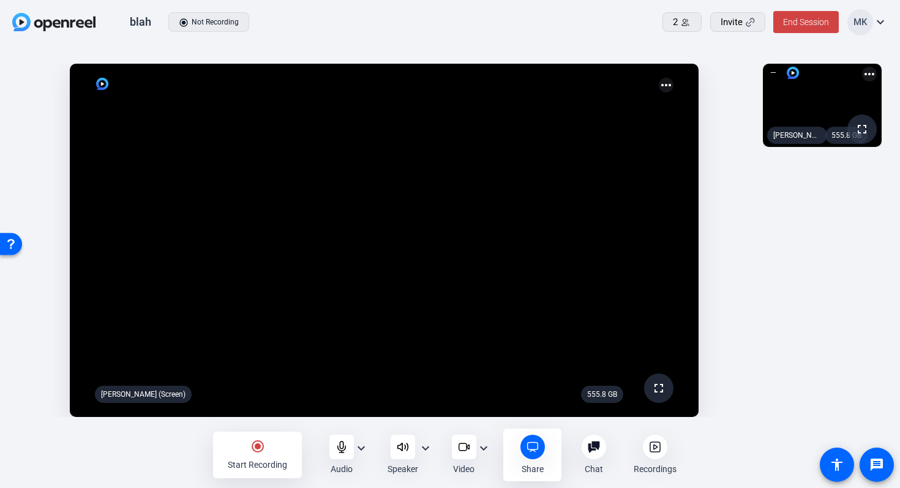
click at [257, 449] on mat-icon "radio_button_checked" at bounding box center [257, 446] width 15 height 15
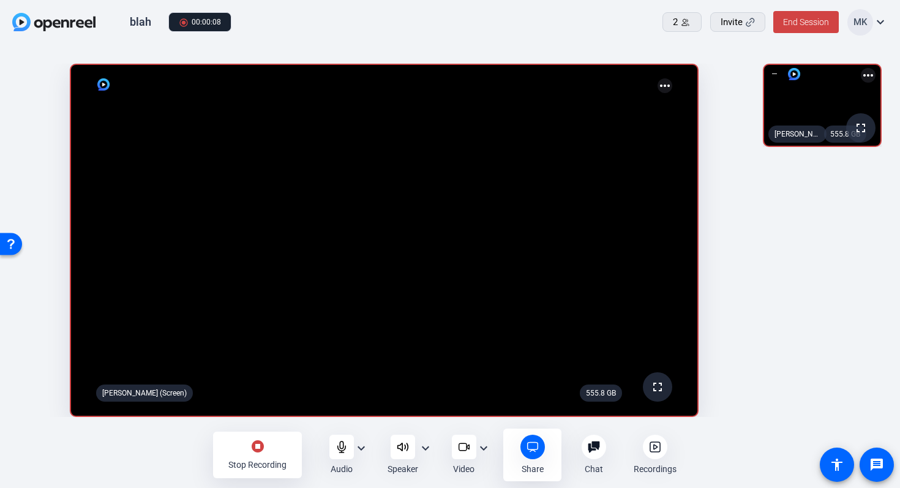
click at [255, 450] on mat-icon "stop_circle" at bounding box center [257, 446] width 15 height 15
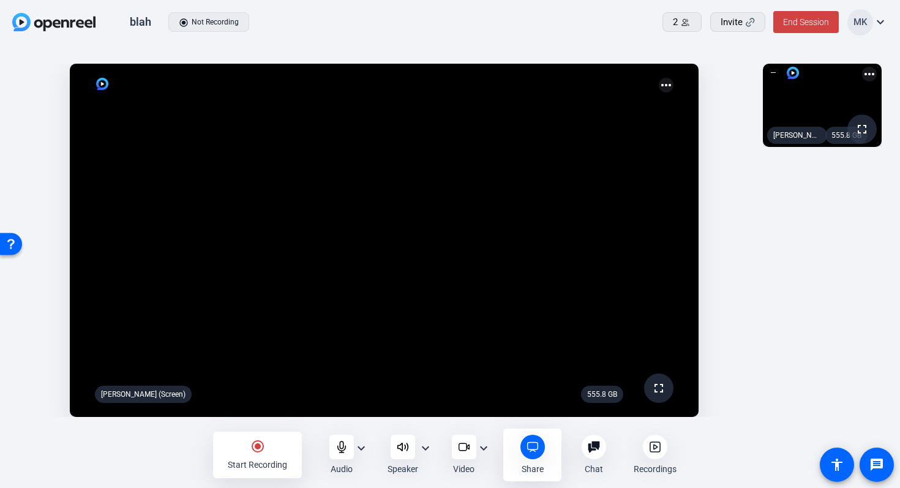
click at [655, 448] on icon at bounding box center [655, 446] width 4 height 4
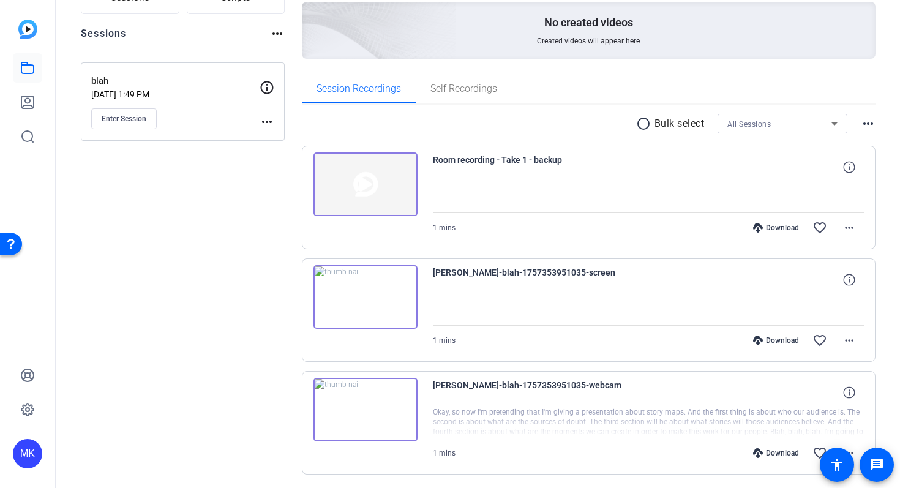
scroll to position [165, 0]
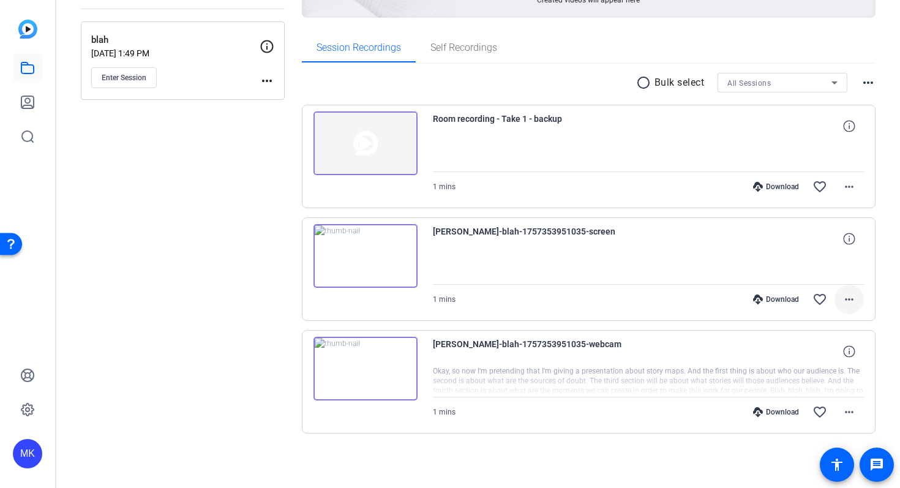
click at [854, 300] on mat-icon "more_horiz" at bounding box center [848, 299] width 15 height 15
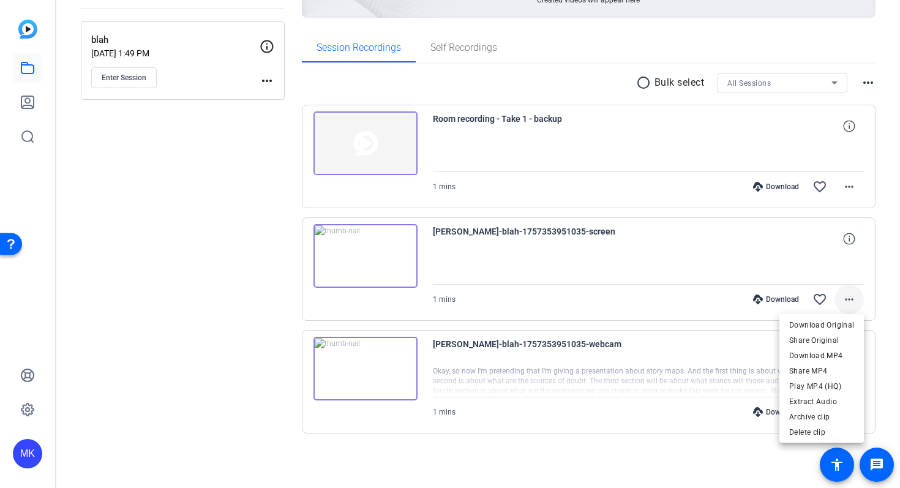
click at [0, 0] on div at bounding box center [0, 0] width 0 height 0
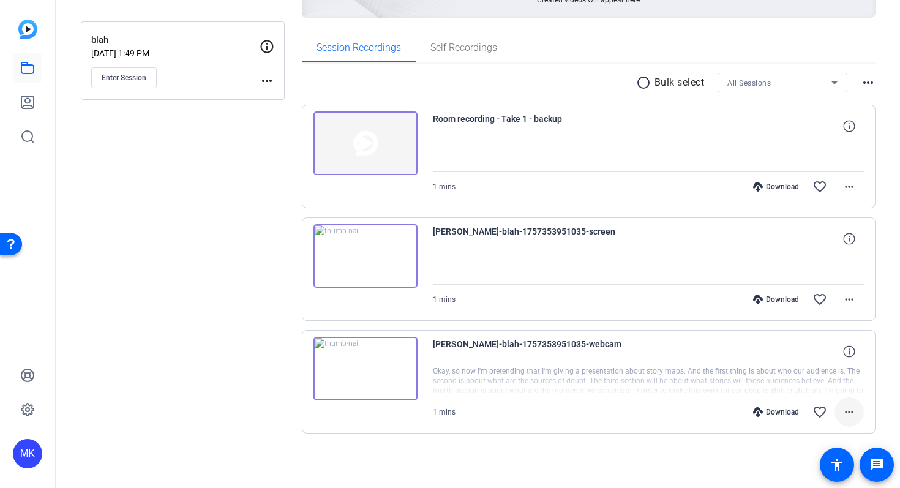
click at [846, 409] on mat-icon "more_horiz" at bounding box center [848, 411] width 15 height 15
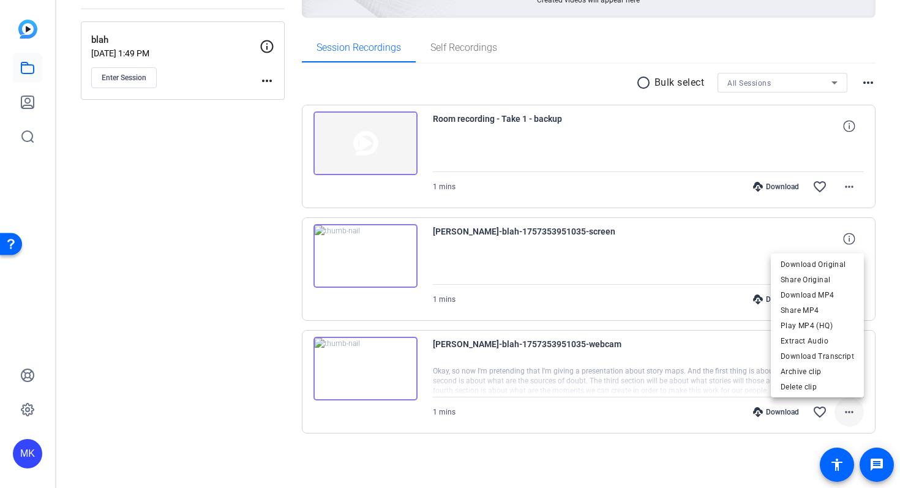
click at [0, 0] on div at bounding box center [0, 0] width 0 height 0
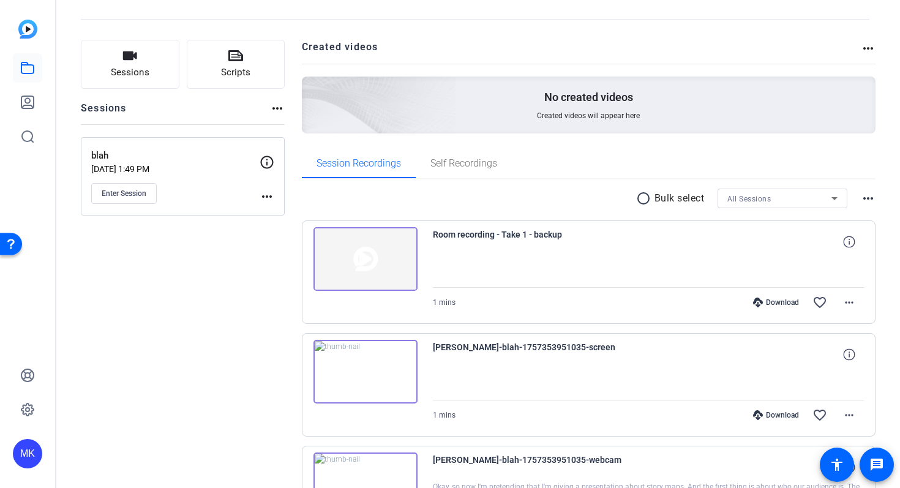
scroll to position [0, 0]
